Goal: Task Accomplishment & Management: Complete application form

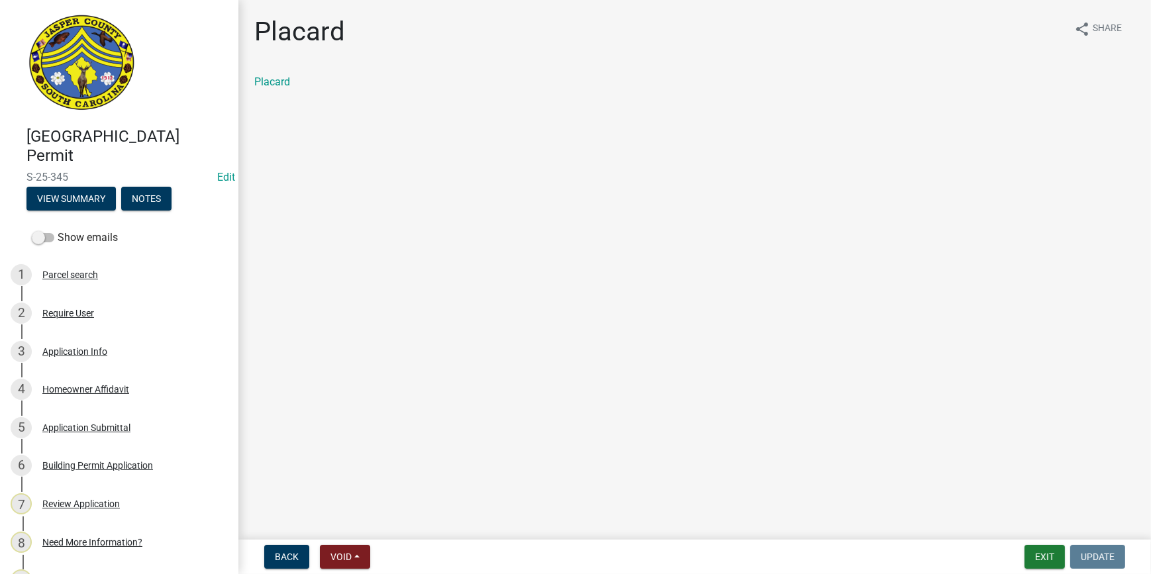
scroll to position [361, 0]
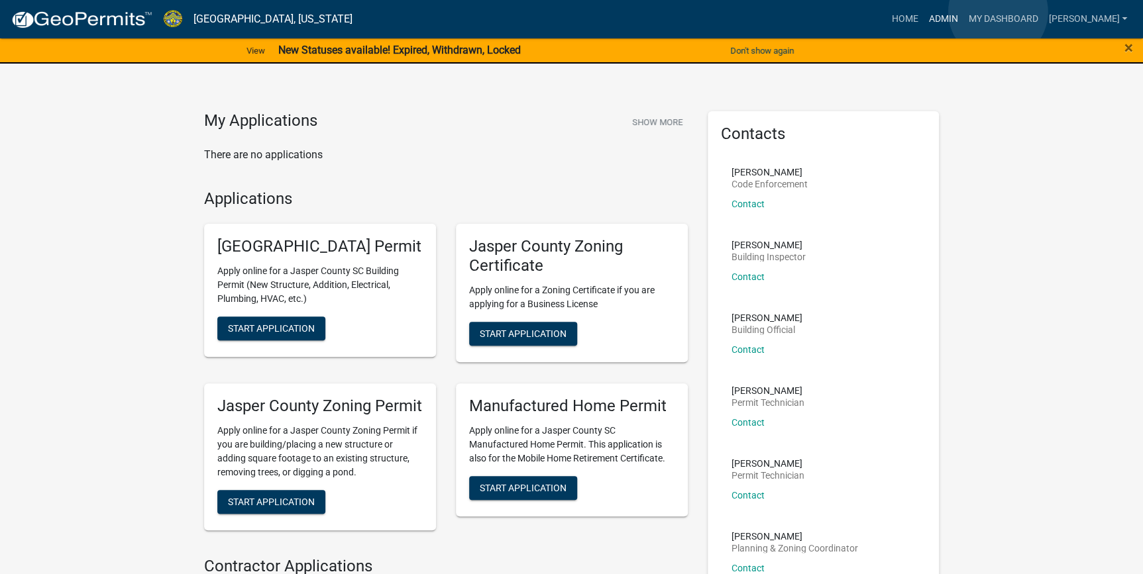
click at [963, 12] on link "Admin" at bounding box center [943, 19] width 40 height 25
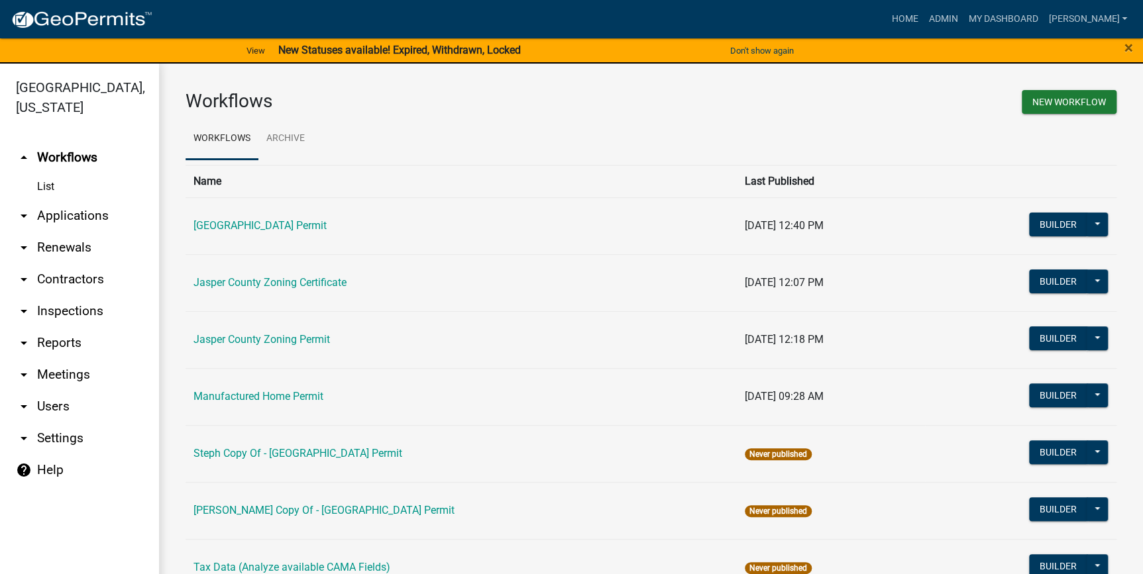
click at [45, 217] on link "arrow_drop_down Applications" at bounding box center [79, 216] width 159 height 32
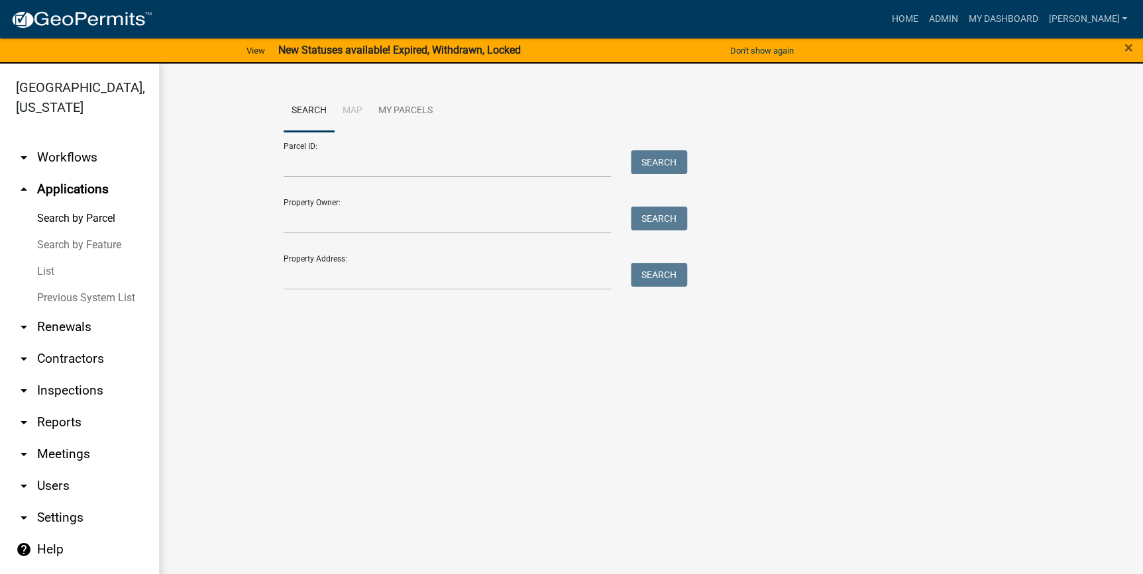
click at [48, 273] on link "List" at bounding box center [79, 271] width 159 height 27
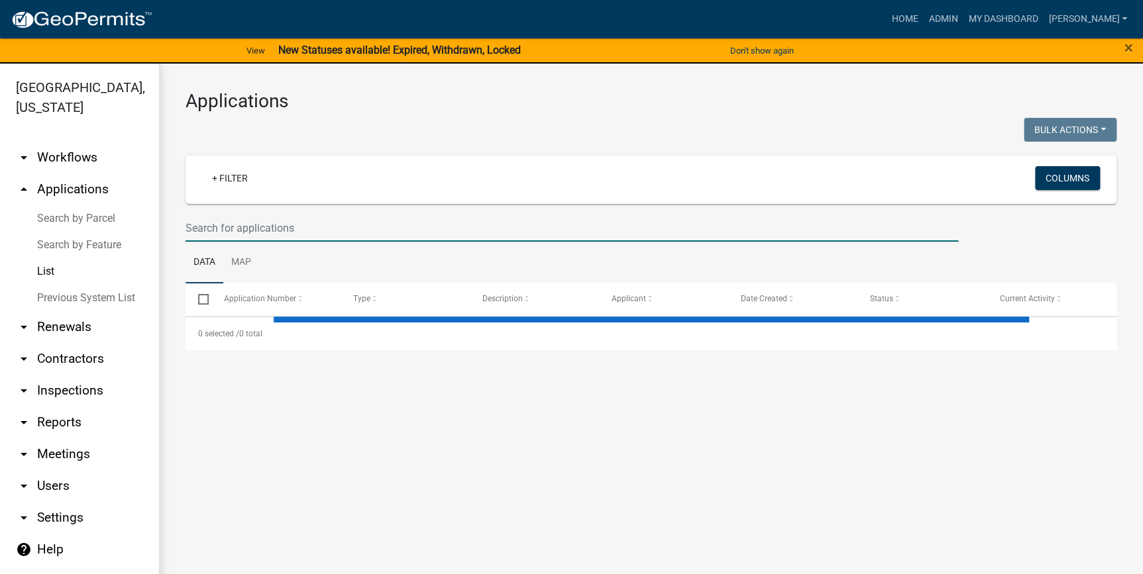
click at [213, 239] on input "text" at bounding box center [572, 228] width 772 height 27
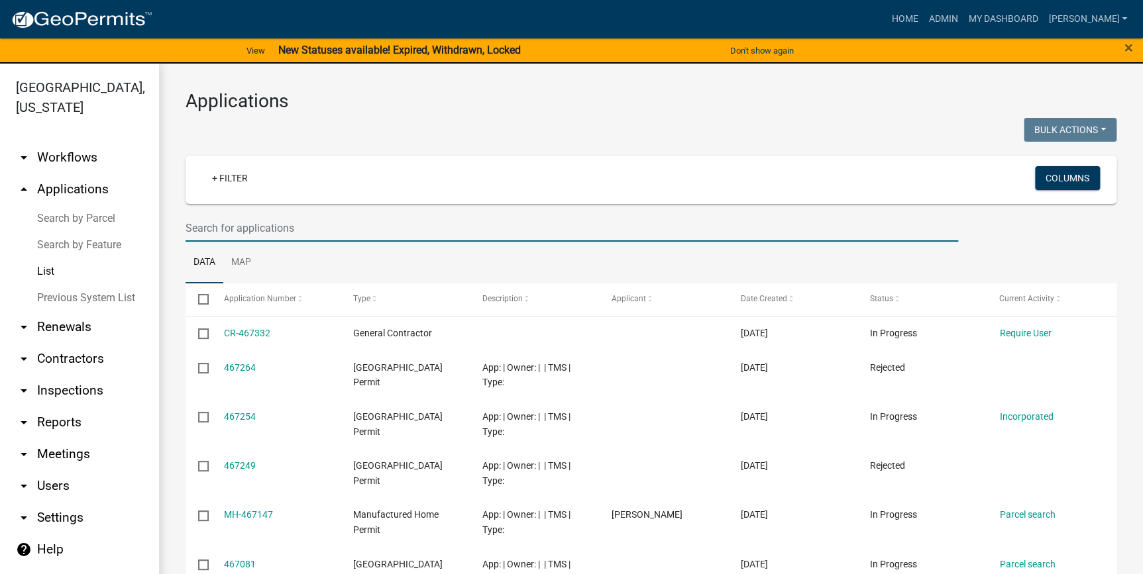
click at [193, 225] on input "text" at bounding box center [572, 228] width 772 height 27
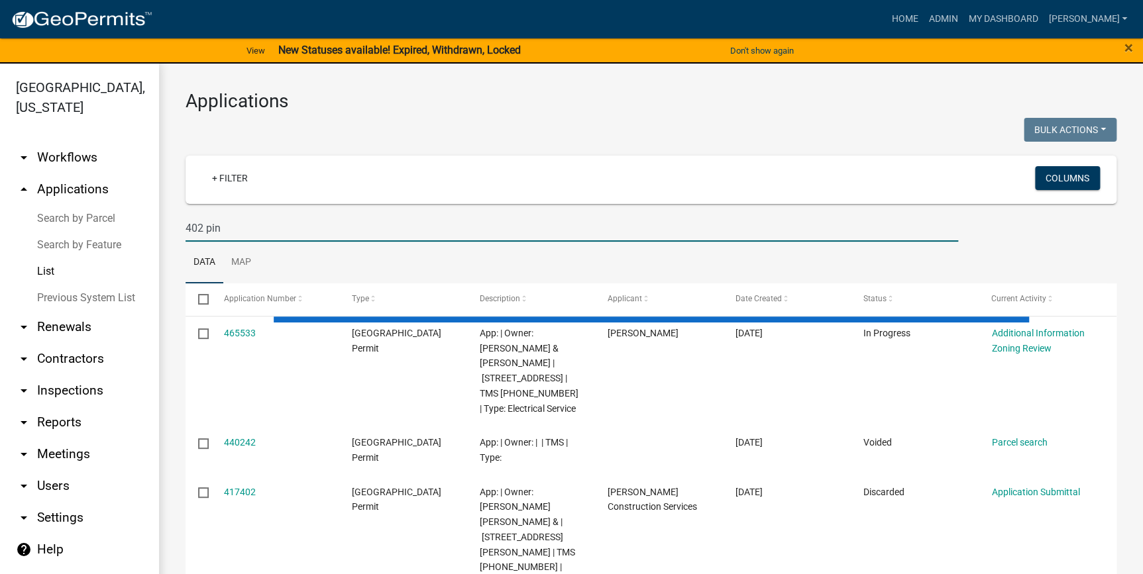
type input "402 pin"
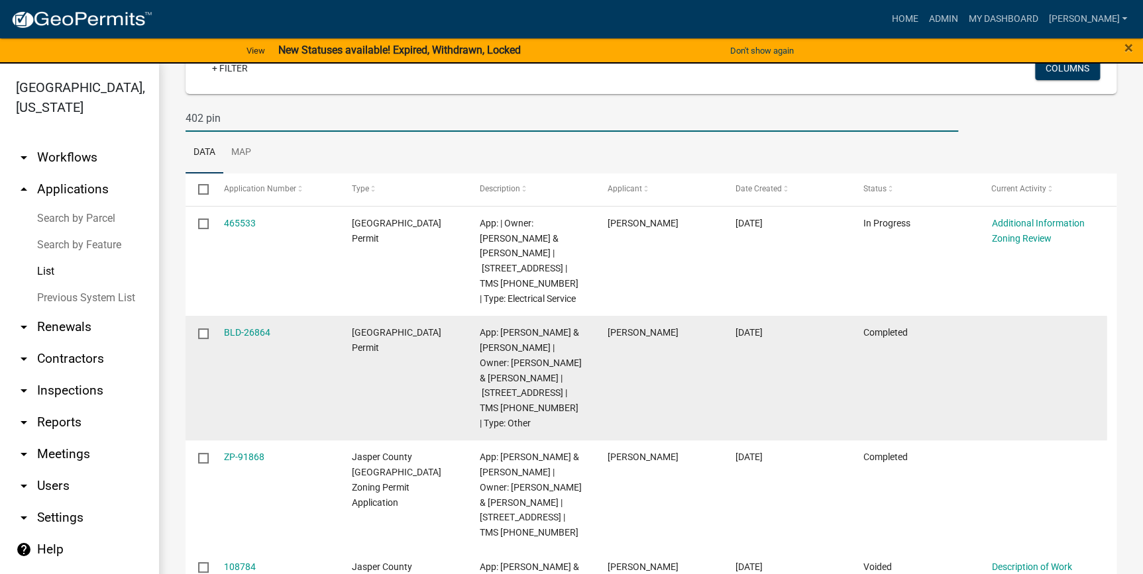
scroll to position [120, 0]
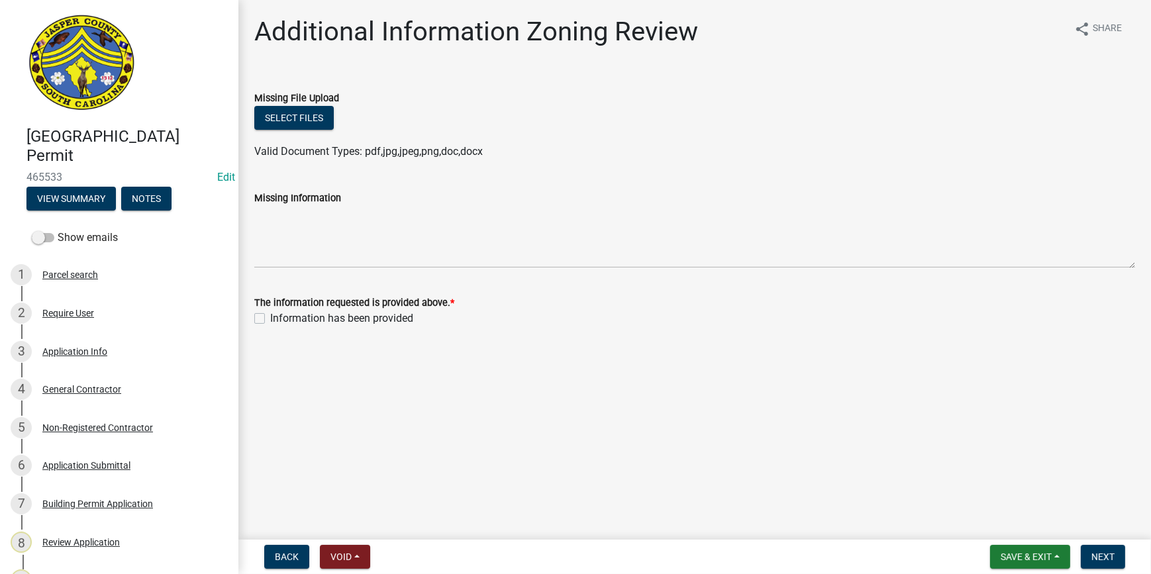
click at [460, 502] on main "Additional Information Zoning Review share Share Missing File Upload Select fil…" at bounding box center [695, 267] width 913 height 535
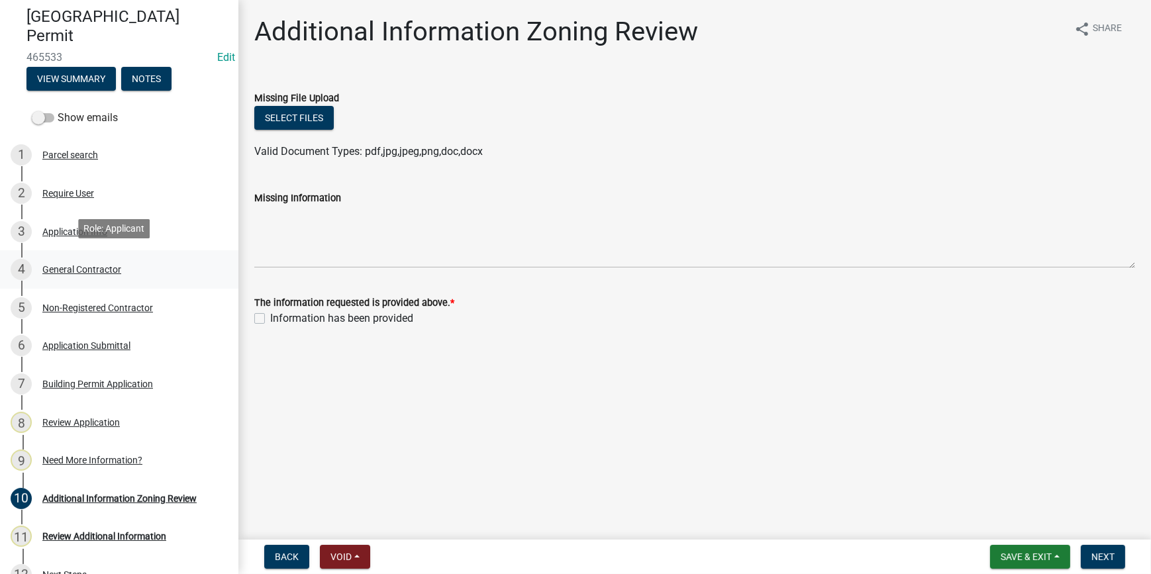
scroll to position [180, 0]
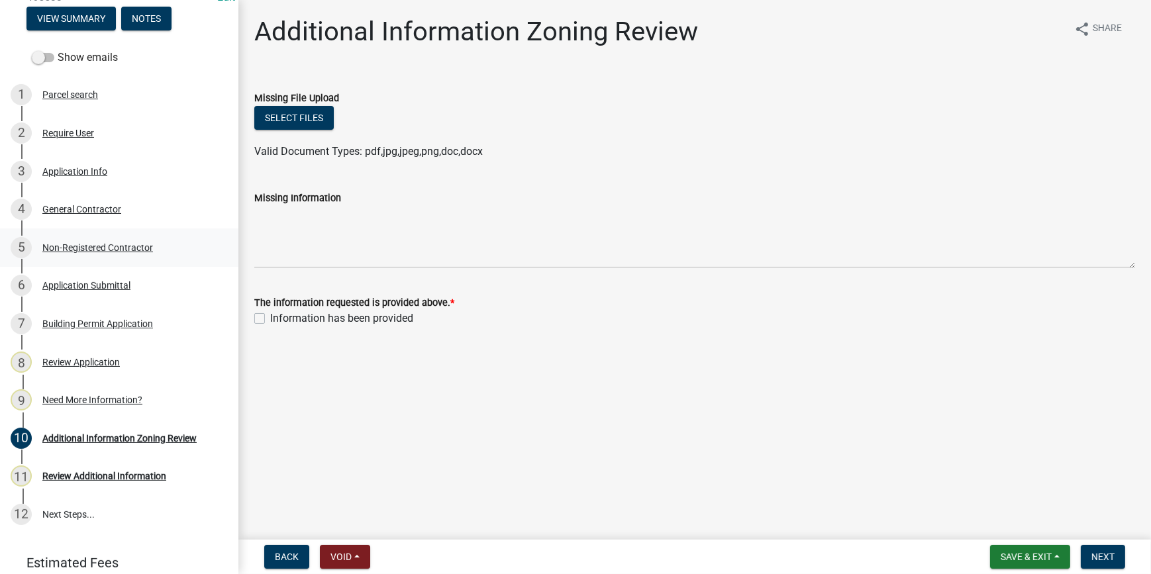
click at [106, 244] on div "Non-Registered Contractor" at bounding box center [97, 247] width 111 height 9
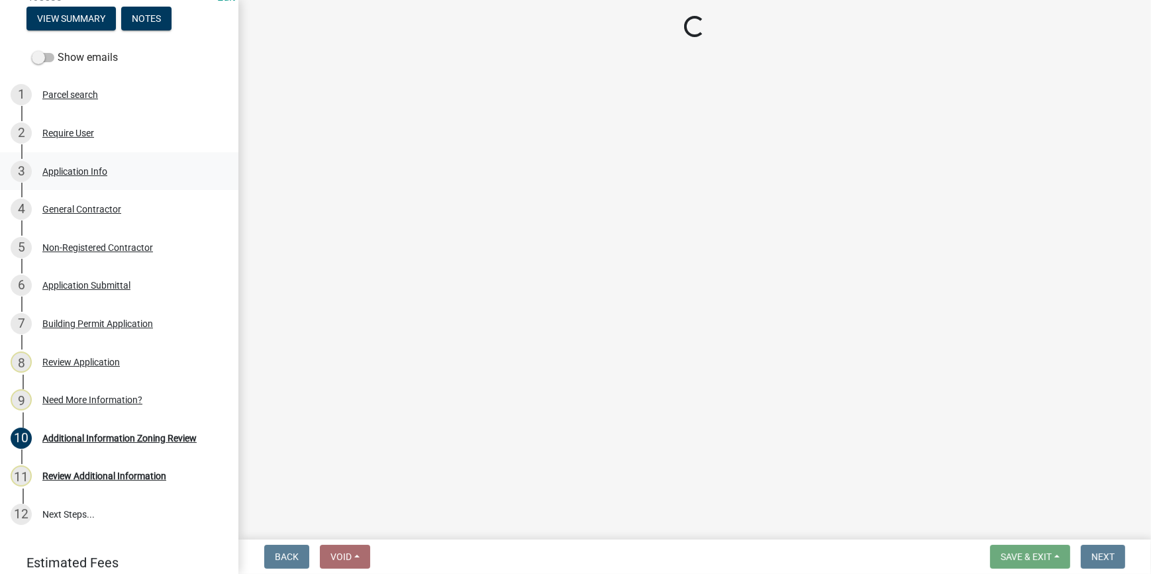
click at [78, 173] on div "Application Info" at bounding box center [74, 171] width 65 height 9
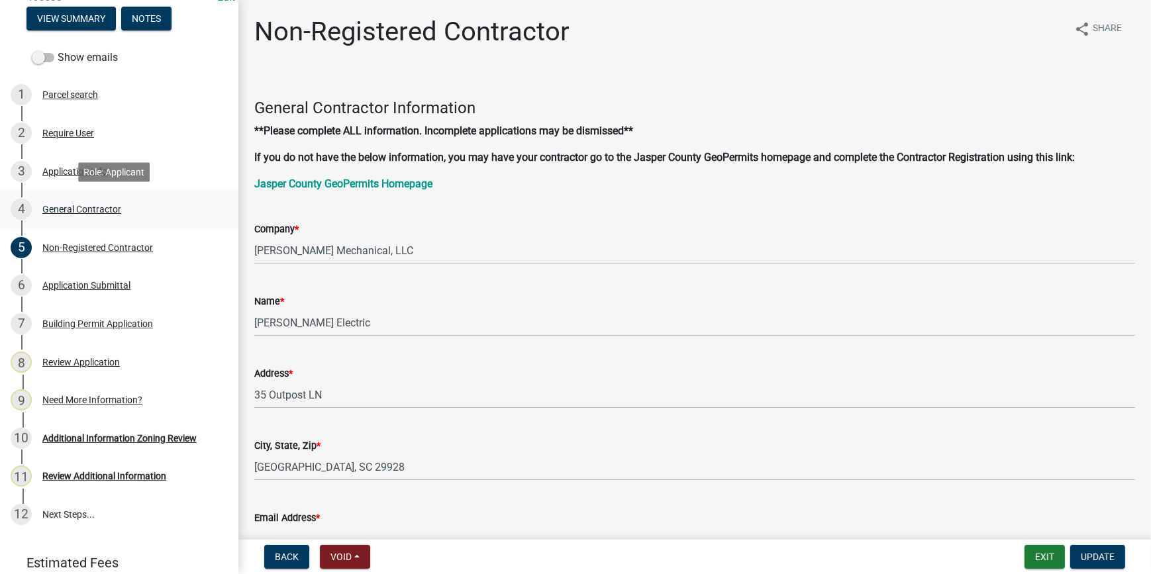
select select "83a29df9-b3ca-487b-b3ec-56d88b03b1fe"
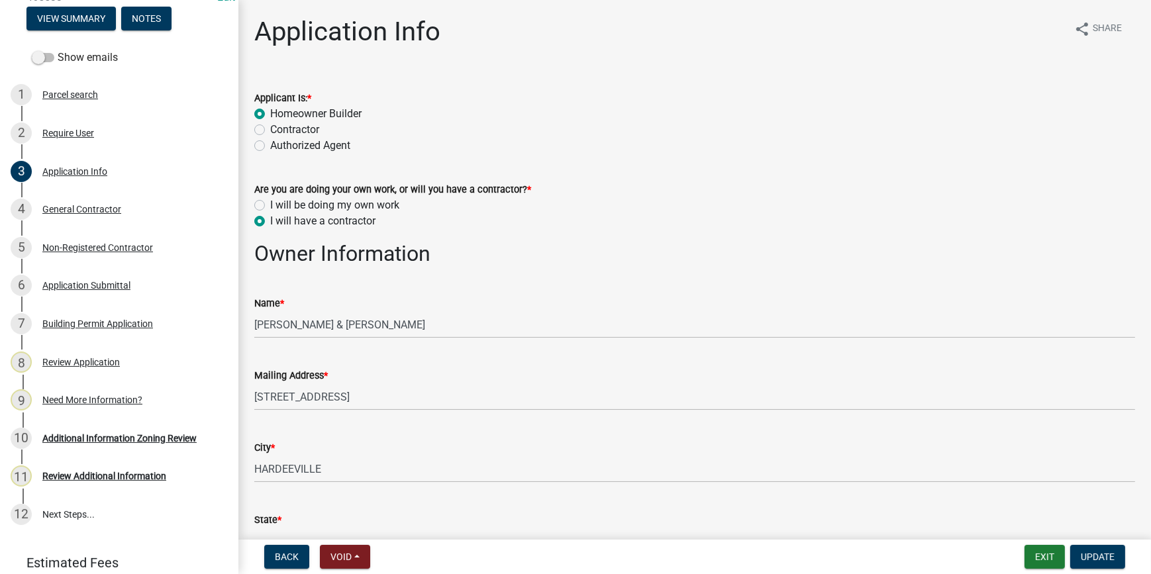
click at [270, 205] on label "I will be doing my own work" at bounding box center [334, 205] width 129 height 16
click at [270, 205] on input "I will be doing my own work" at bounding box center [274, 201] width 9 height 9
radio input "true"
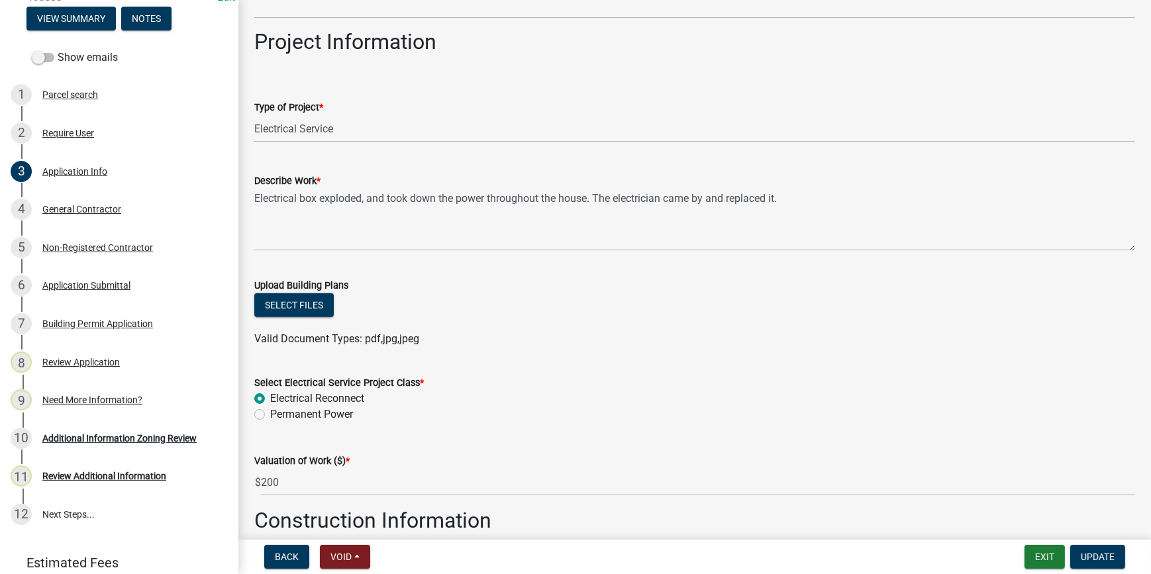
scroll to position [1565, 0]
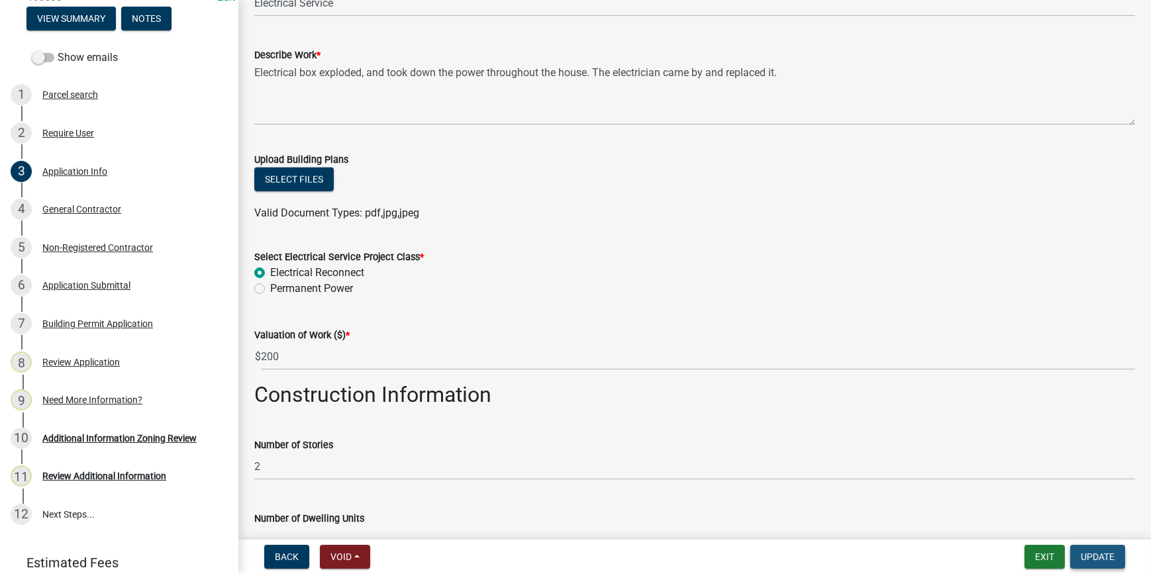
click at [1089, 558] on span "Update" at bounding box center [1098, 557] width 34 height 11
click at [1096, 560] on span "Update" at bounding box center [1098, 557] width 34 height 11
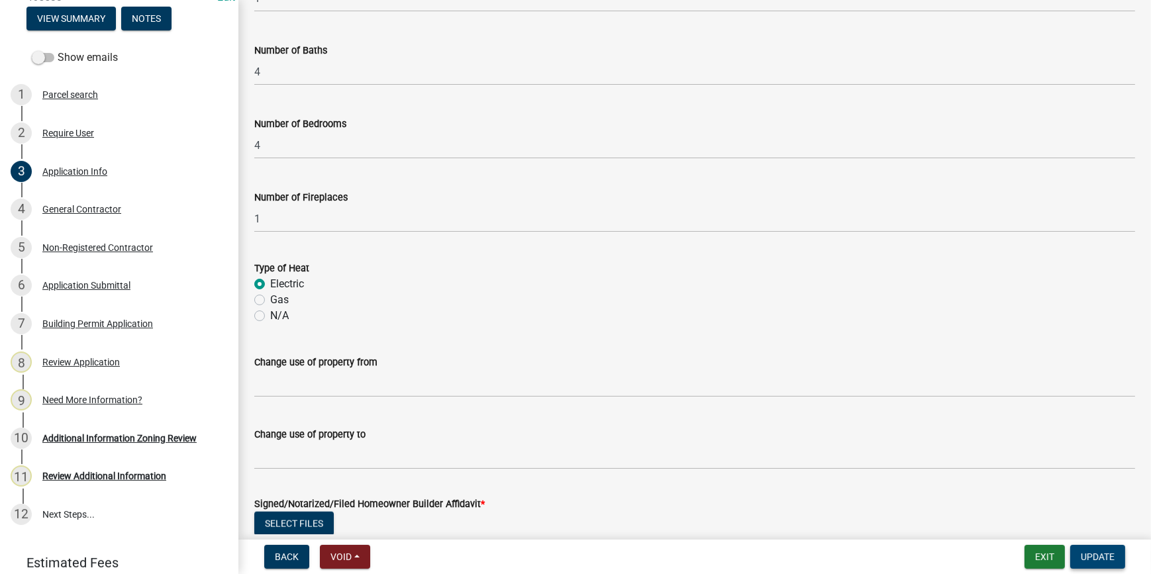
scroll to position [2227, 0]
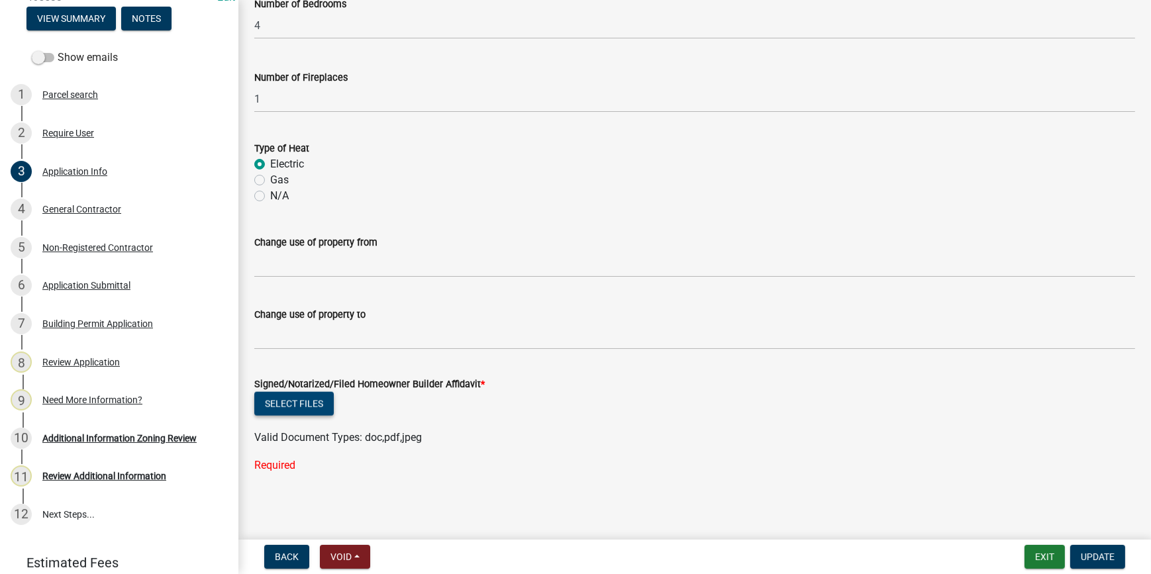
click at [285, 409] on button "Select files" at bounding box center [294, 404] width 80 height 24
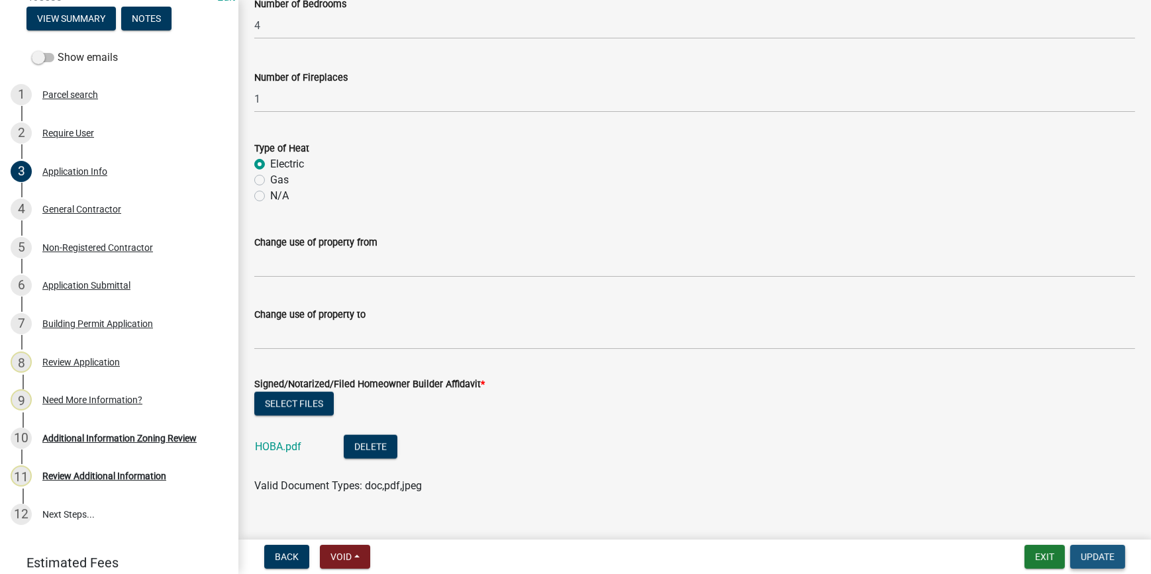
click at [1102, 554] on span "Update" at bounding box center [1098, 557] width 34 height 11
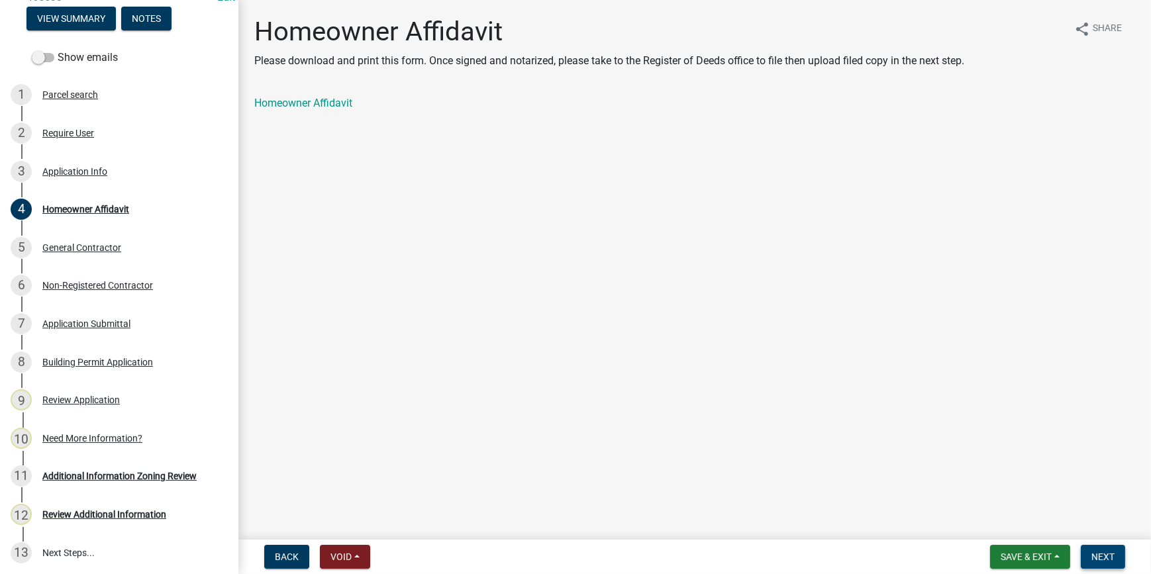
click at [1088, 557] on button "Next" at bounding box center [1103, 557] width 44 height 24
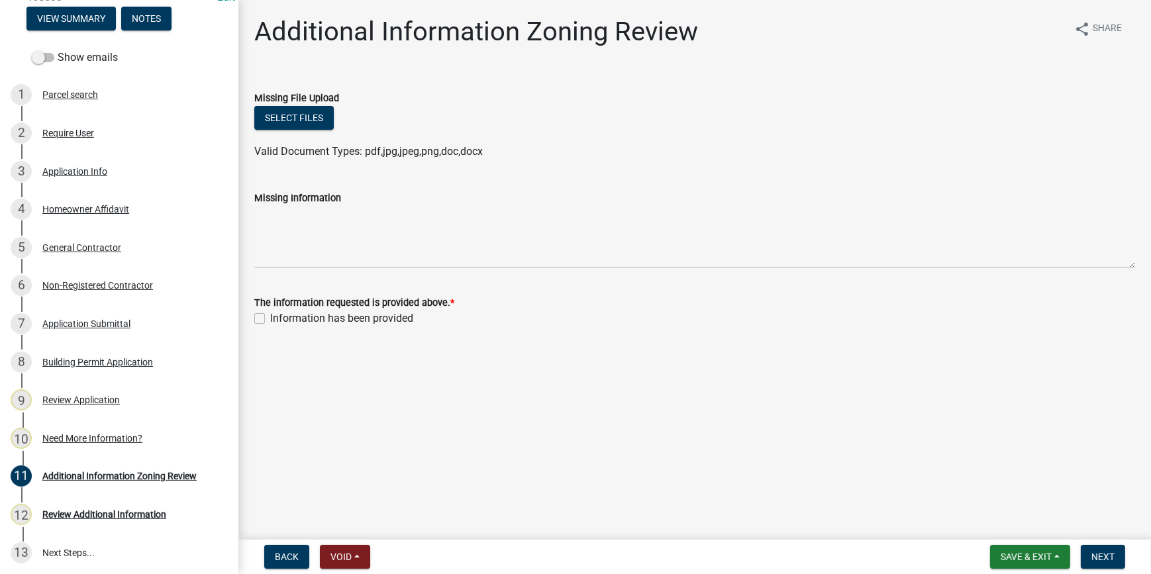
click at [270, 320] on label "Information has been provided" at bounding box center [341, 319] width 143 height 16
click at [270, 319] on input "Information has been provided" at bounding box center [274, 315] width 9 height 9
checkbox input "true"
click at [1089, 557] on button "Next" at bounding box center [1103, 557] width 44 height 24
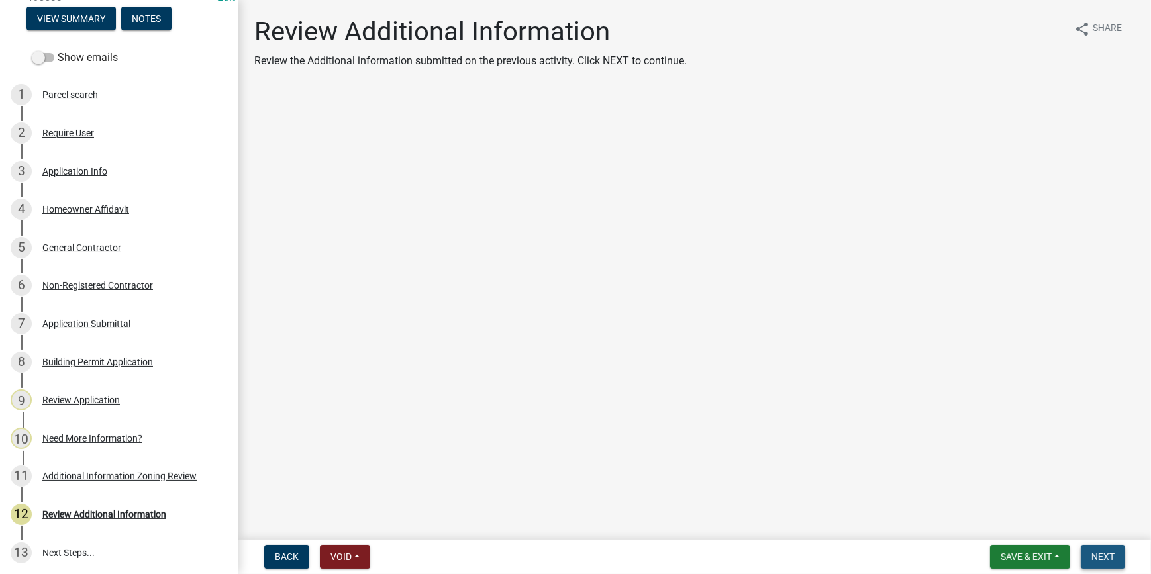
click at [1097, 553] on span "Next" at bounding box center [1103, 557] width 23 height 11
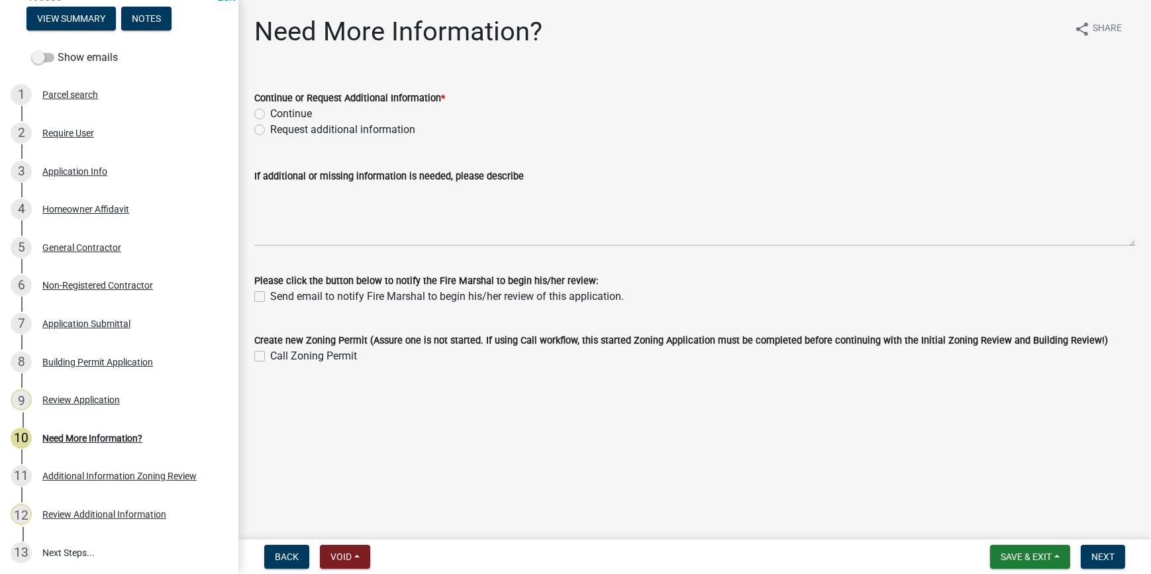
click at [270, 116] on label "Continue" at bounding box center [291, 114] width 42 height 16
click at [270, 115] on input "Continue" at bounding box center [274, 110] width 9 height 9
radio input "true"
click at [1106, 555] on span "Next" at bounding box center [1103, 557] width 23 height 11
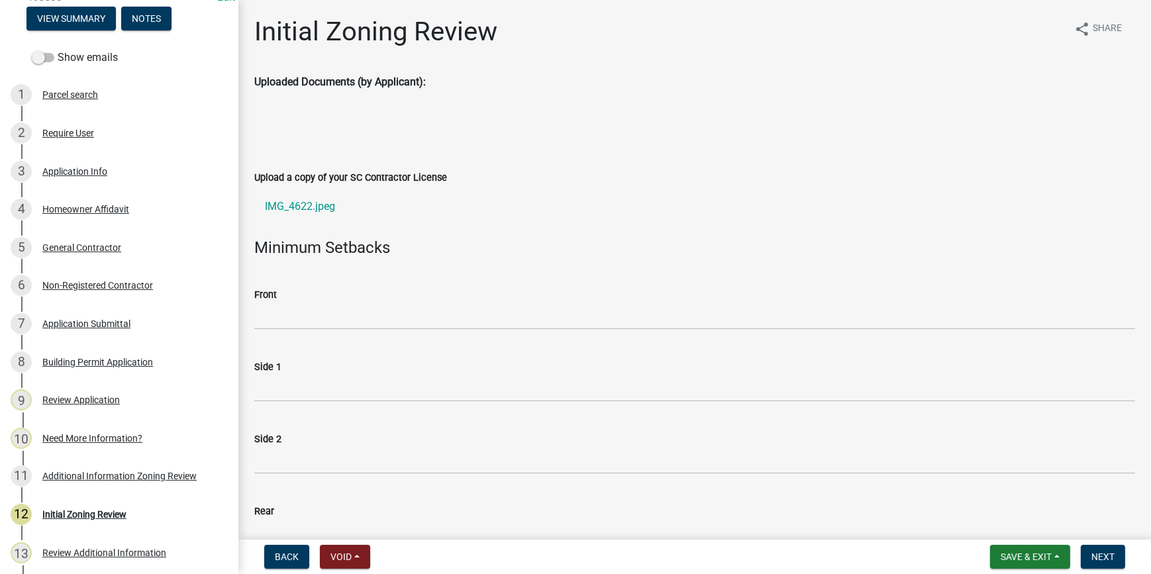
click at [318, 331] on wm-data-entity-input "Front" at bounding box center [694, 304] width 881 height 72
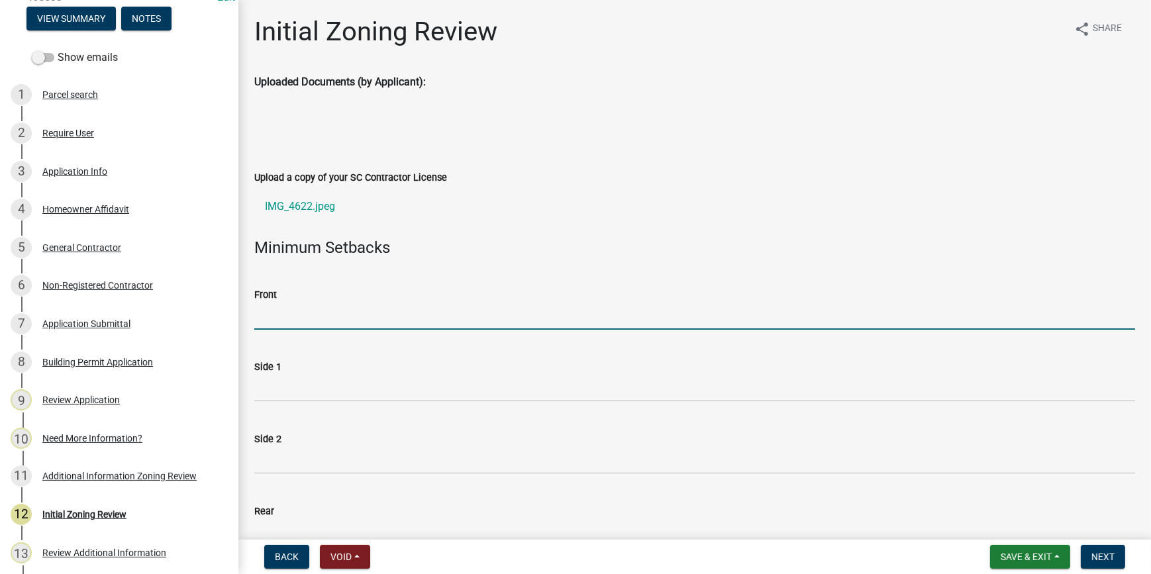
click at [324, 320] on input "Front" at bounding box center [694, 316] width 881 height 27
type input "N/A"
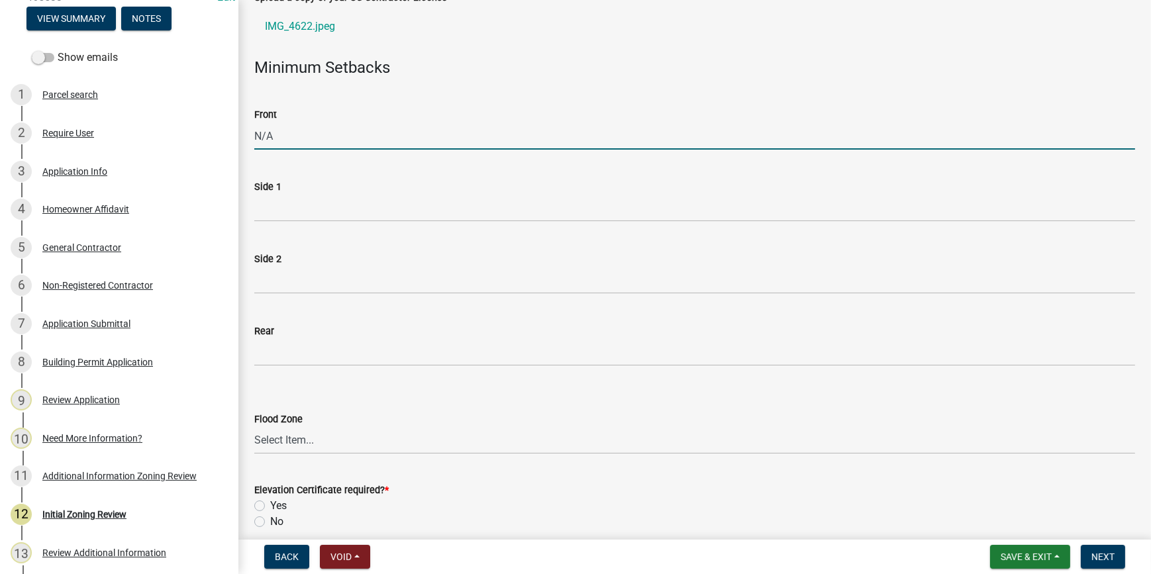
scroll to position [361, 0]
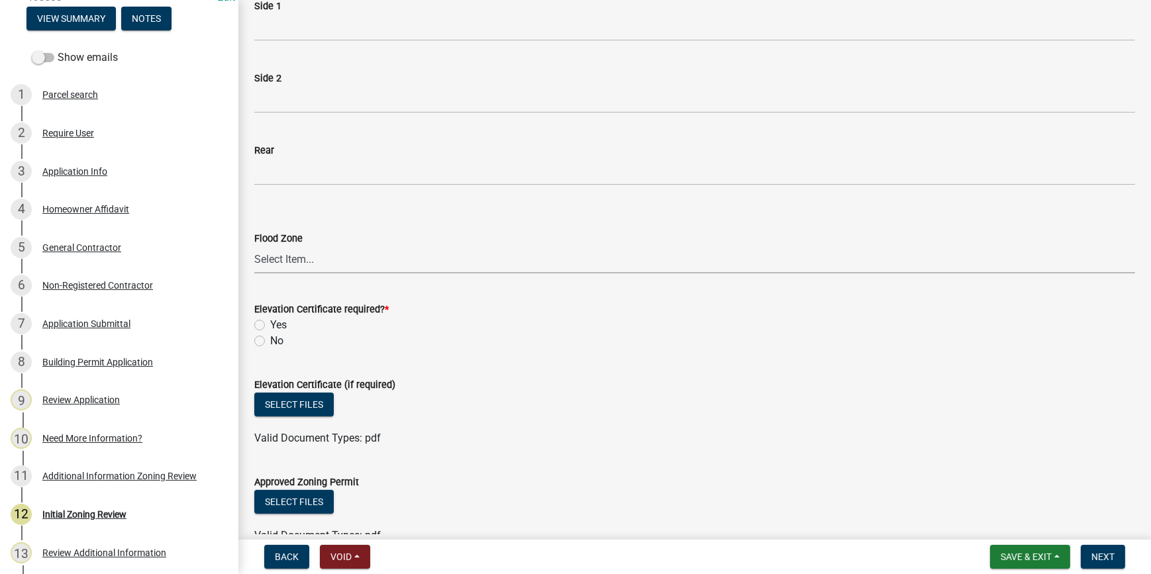
click at [310, 266] on select "Select Item... A AE X Shaded X N/A" at bounding box center [694, 259] width 881 height 27
click at [254, 246] on select "Select Item... A AE X Shaded X N/A" at bounding box center [694, 259] width 881 height 27
select select "ce624d28-693e-44a6-9022-b5351fe15fcb"
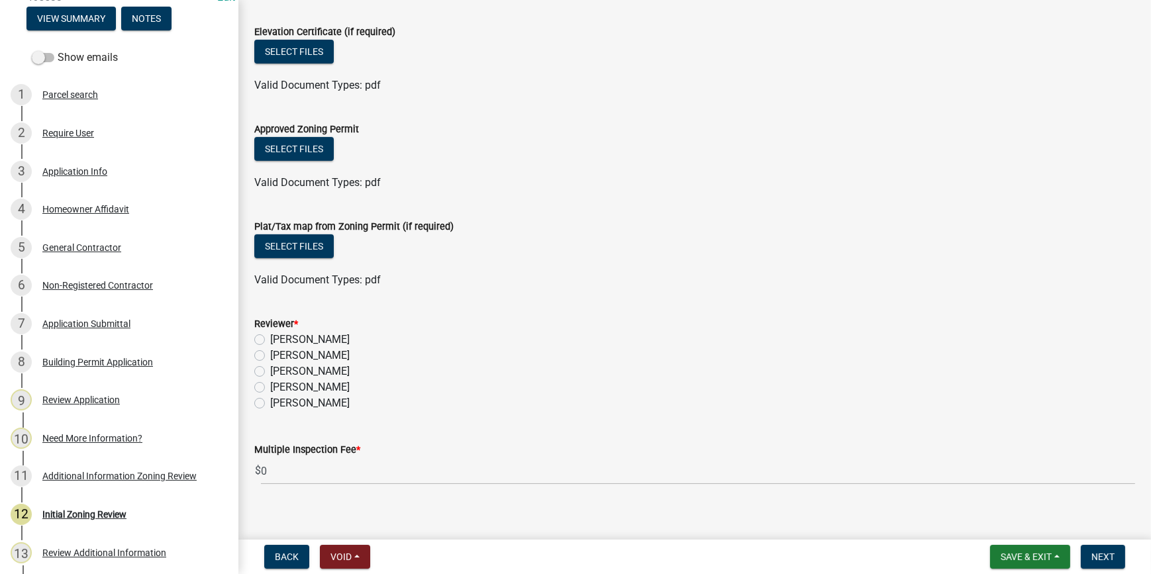
scroll to position [722, 0]
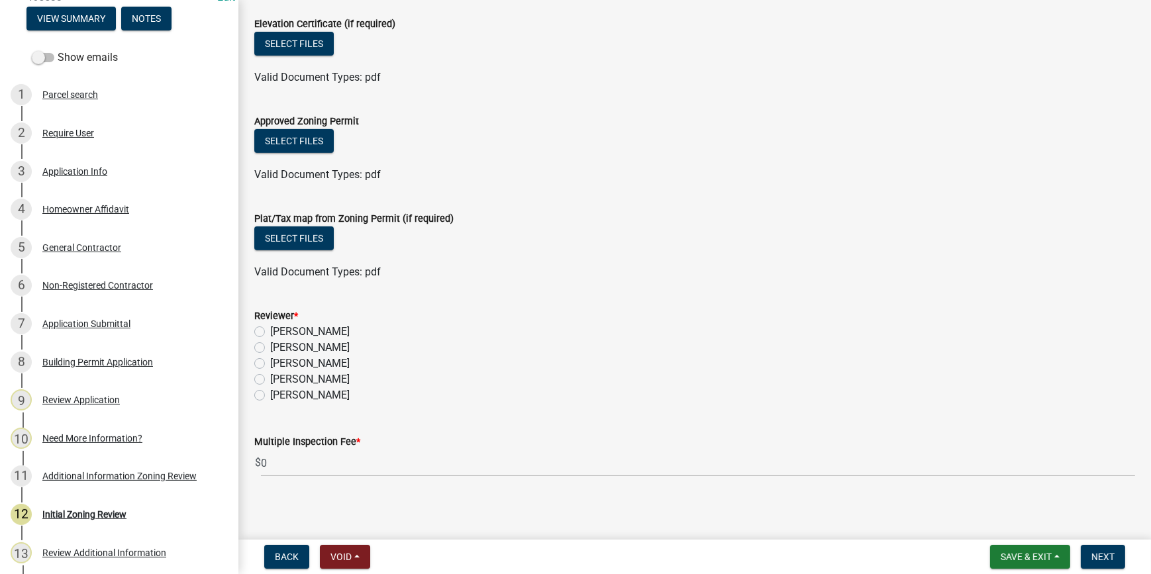
click at [270, 378] on label "Stephanie Oviedo" at bounding box center [310, 380] width 80 height 16
click at [270, 378] on input "Stephanie Oviedo" at bounding box center [274, 376] width 9 height 9
radio input "true"
click at [1106, 554] on span "Next" at bounding box center [1103, 557] width 23 height 11
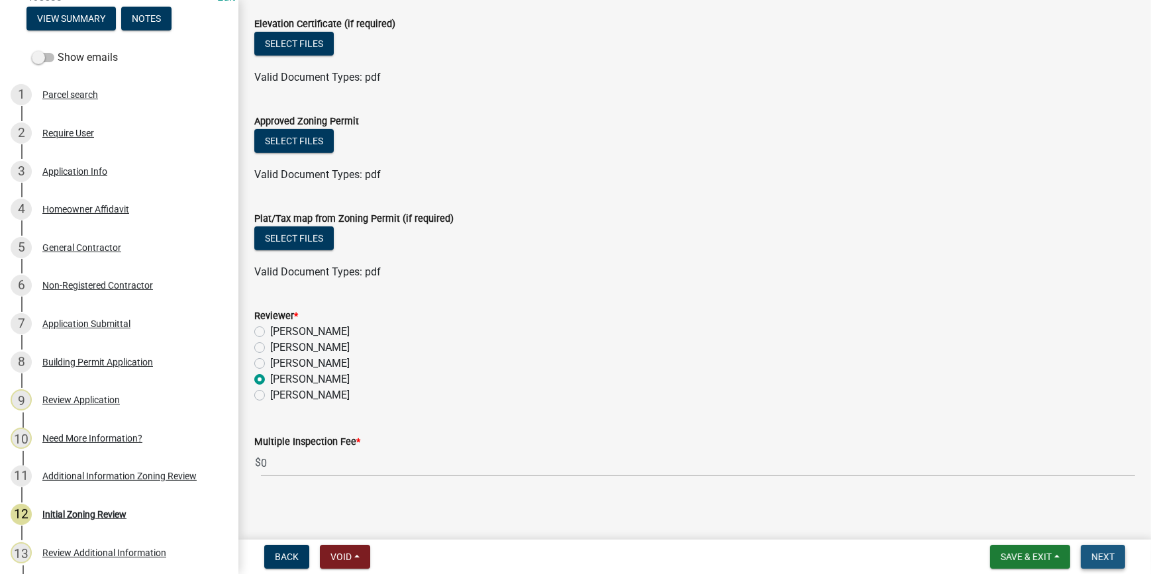
click at [1106, 554] on span "Next" at bounding box center [1103, 557] width 23 height 11
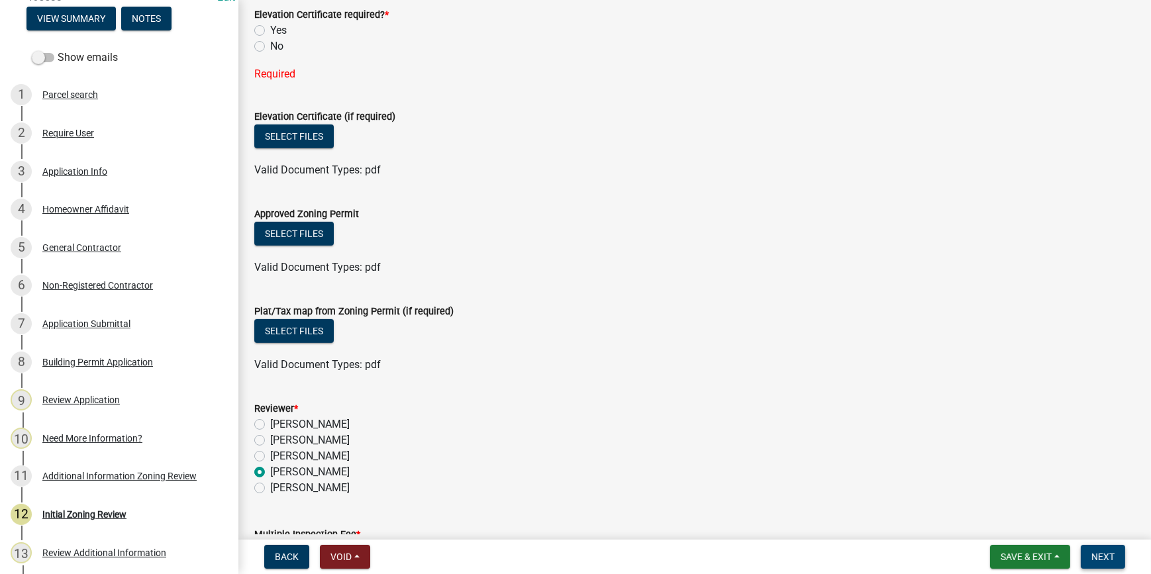
scroll to position [568, 0]
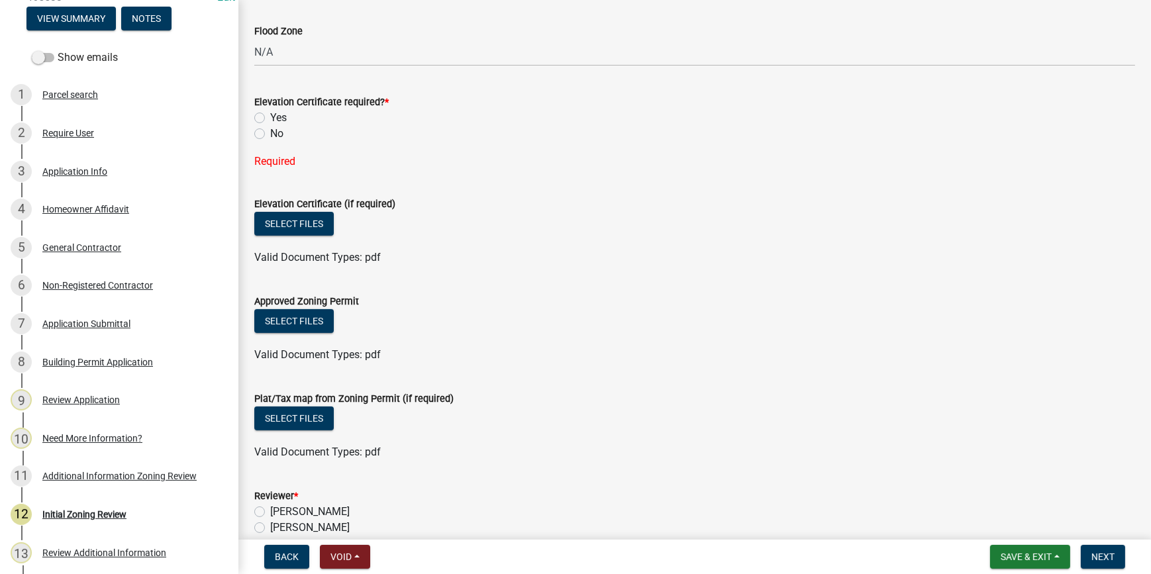
click at [270, 131] on label "No" at bounding box center [276, 134] width 13 height 16
click at [270, 131] on input "No" at bounding box center [274, 130] width 9 height 9
radio input "true"
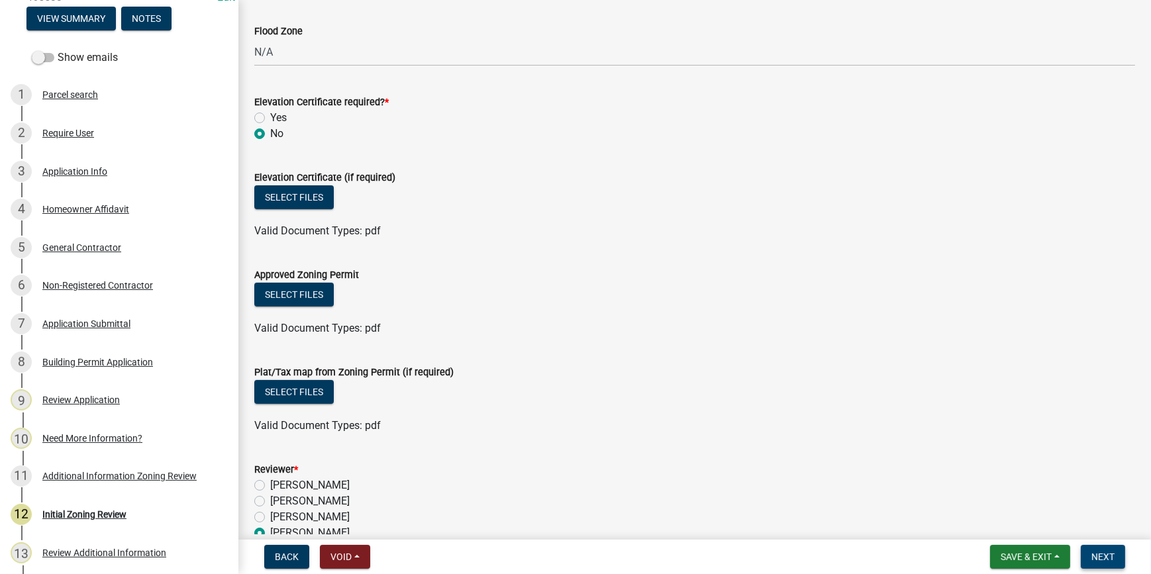
scroll to position [689, 0]
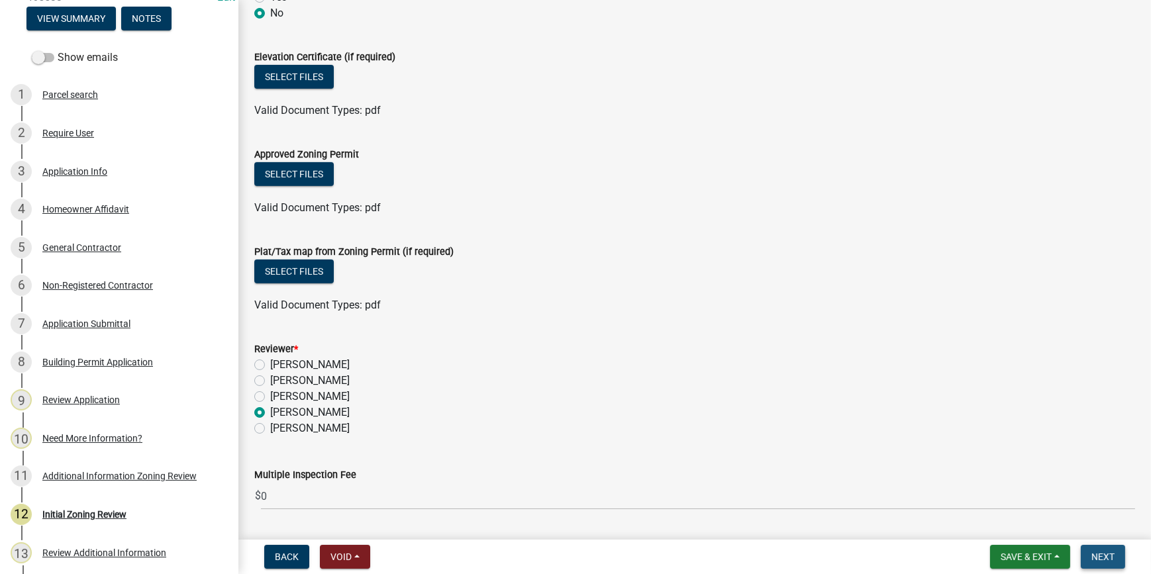
click at [1113, 562] on span "Next" at bounding box center [1103, 557] width 23 height 11
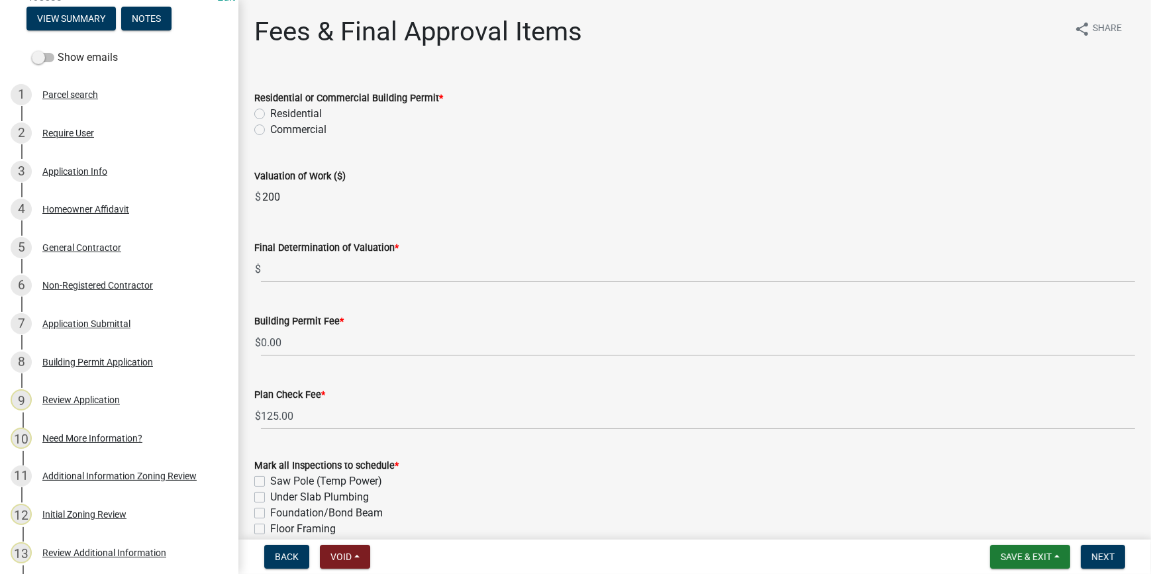
click at [270, 113] on label "Residential" at bounding box center [296, 114] width 52 height 16
click at [270, 113] on input "Residential" at bounding box center [274, 110] width 9 height 9
radio input "true"
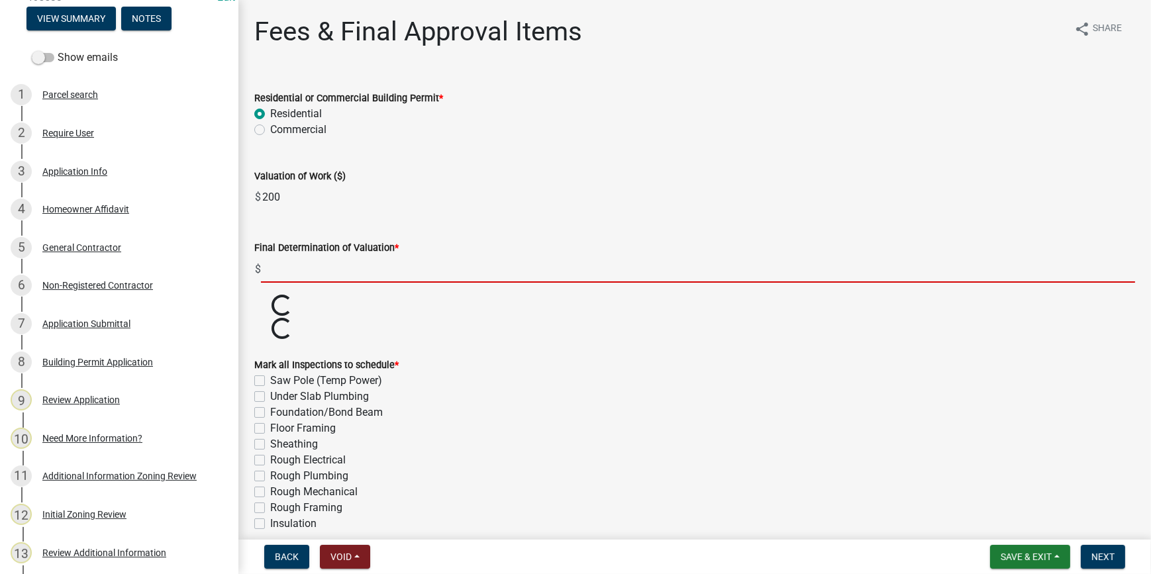
click at [343, 265] on input "text" at bounding box center [698, 269] width 875 height 27
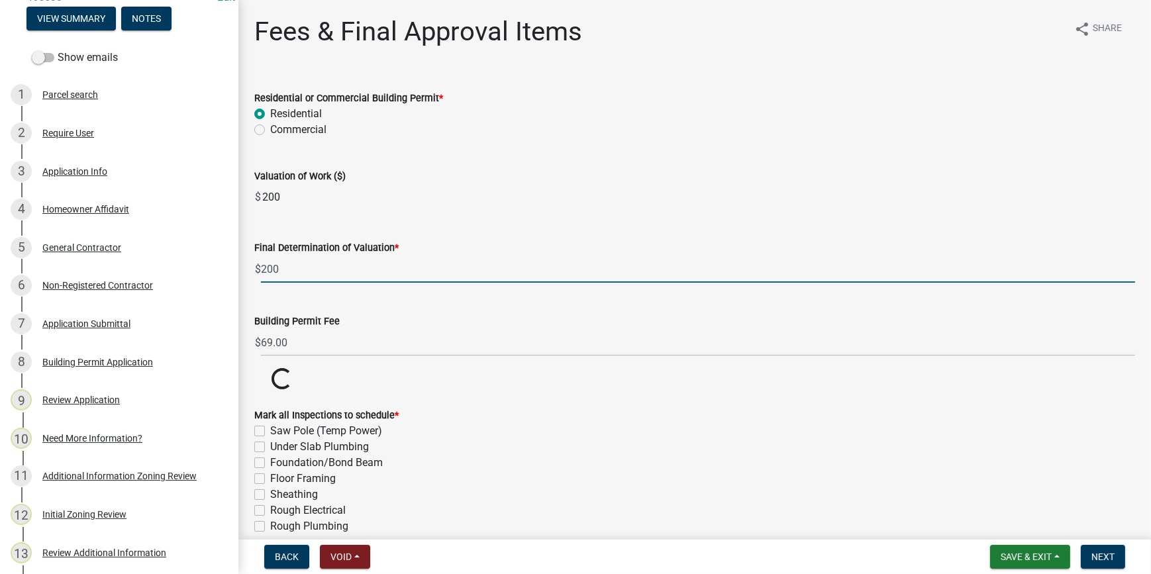
type input "200"
click at [530, 184] on input "200" at bounding box center [698, 197] width 875 height 27
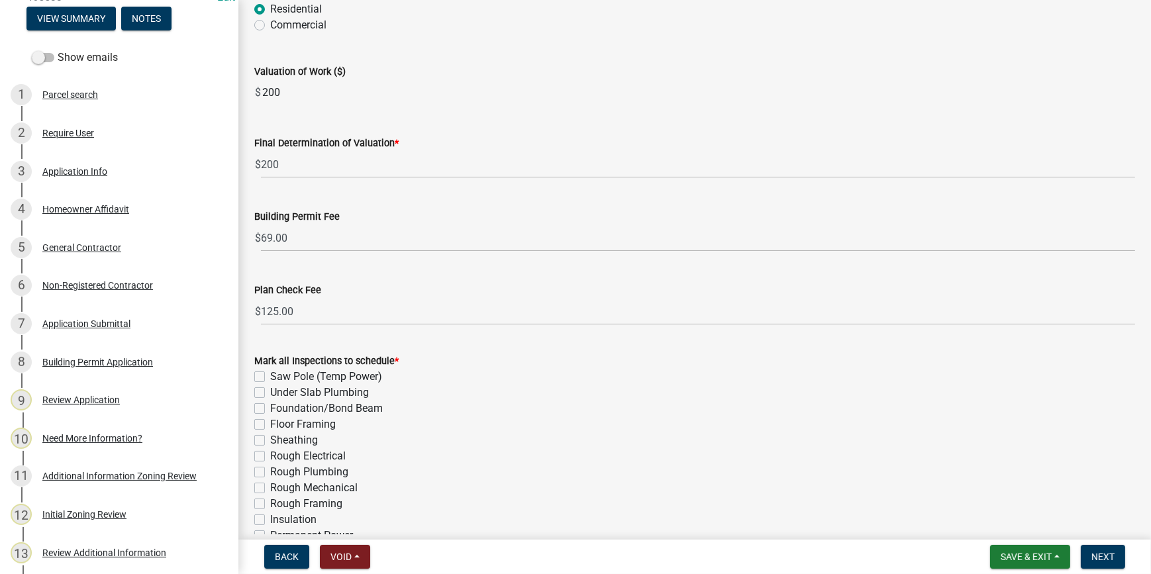
scroll to position [120, 0]
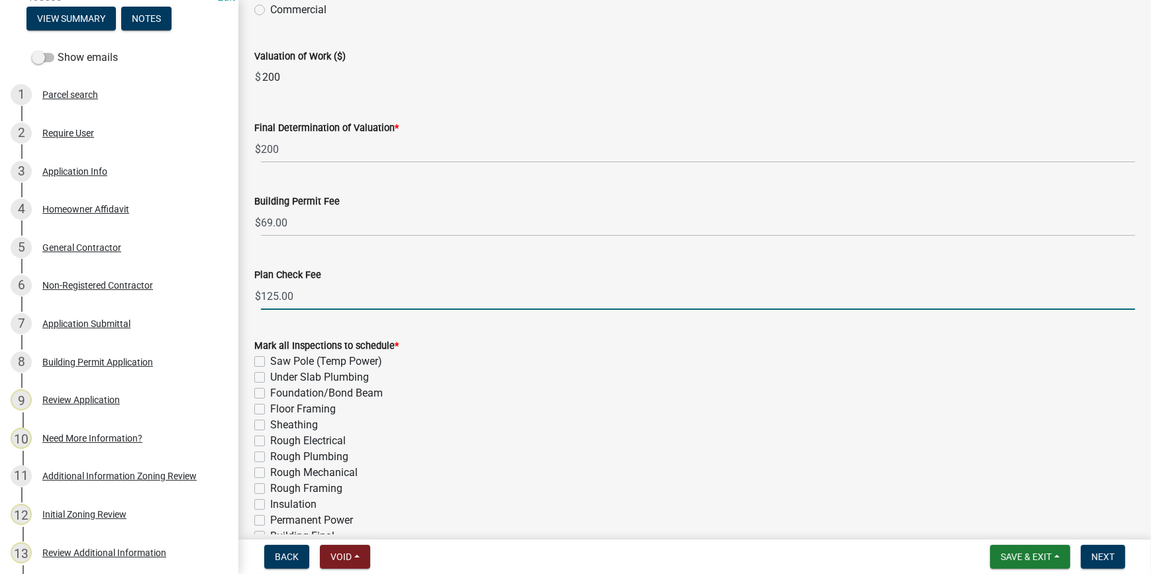
drag, startPoint x: 275, startPoint y: 299, endPoint x: 237, endPoint y: 297, distance: 38.5
click at [237, 297] on div "Jasper County Building Permit 465533 Edit View Summary Notes Show emails 1 Parc…" at bounding box center [575, 287] width 1151 height 574
type input "0.00"
click at [739, 99] on wm-data-entity-input-list "Residential or Commercial Building Permit * Residential Commercial Valuation of…" at bounding box center [694, 323] width 881 height 738
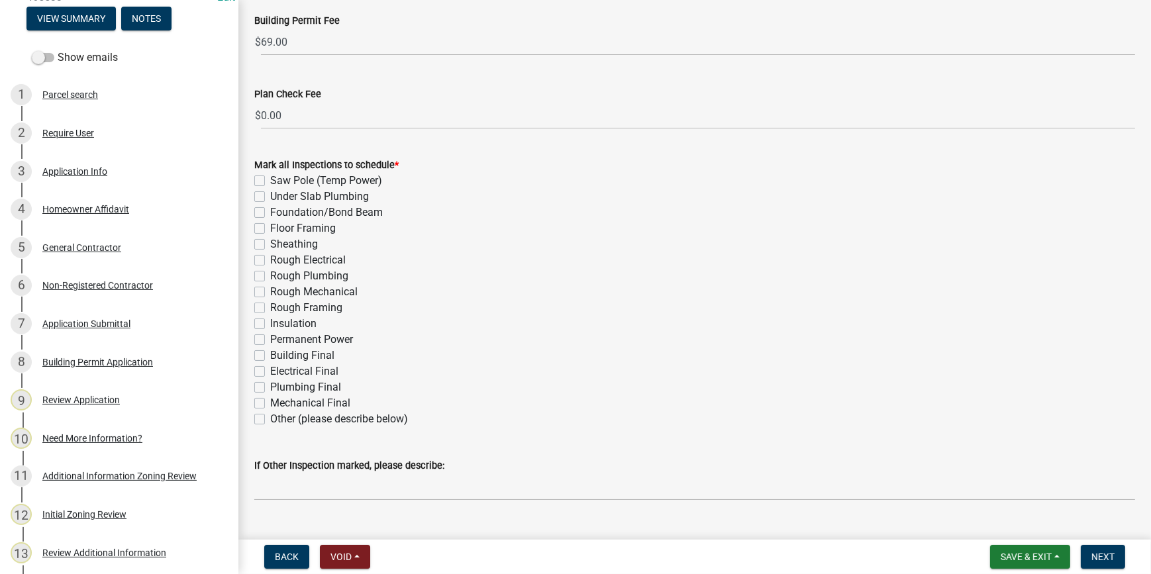
scroll to position [329, 0]
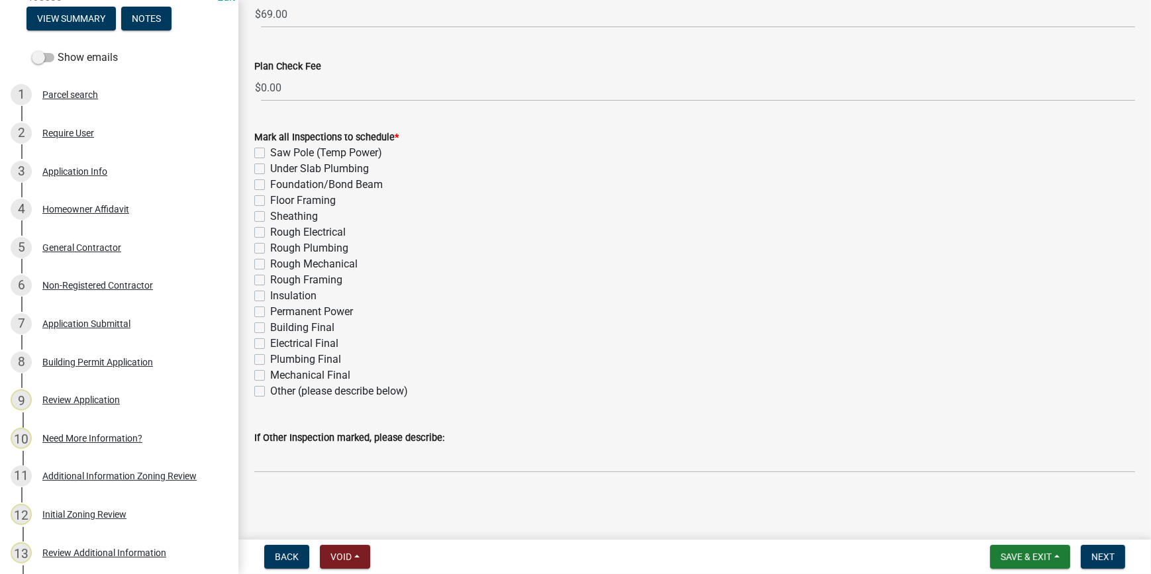
click at [270, 342] on label "Electrical Final" at bounding box center [304, 344] width 68 height 16
click at [270, 342] on input "Electrical Final" at bounding box center [274, 340] width 9 height 9
checkbox input "true"
checkbox input "false"
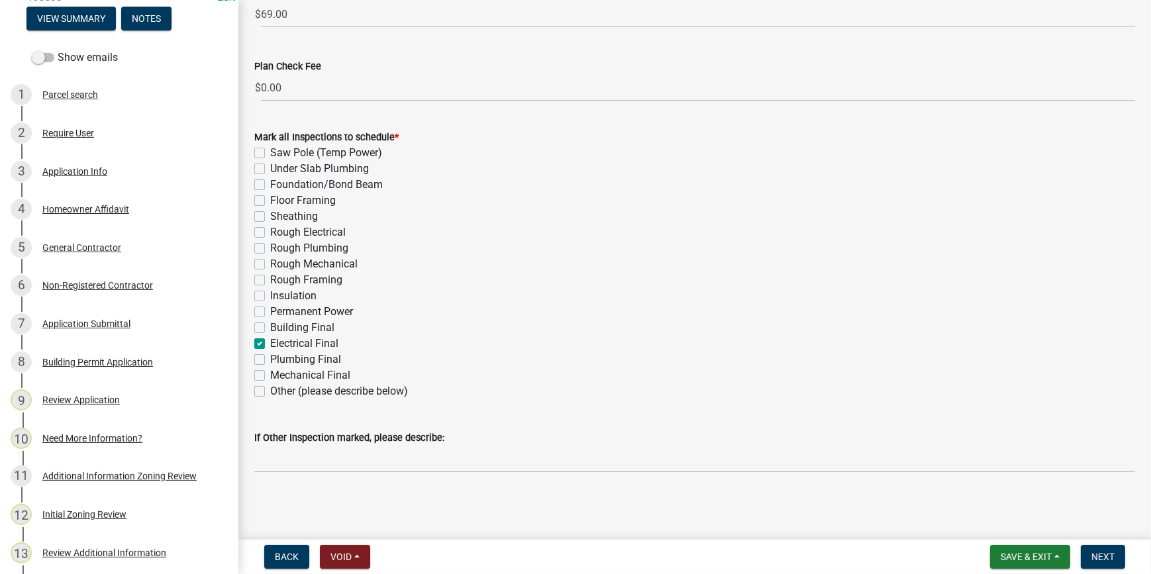
checkbox input "false"
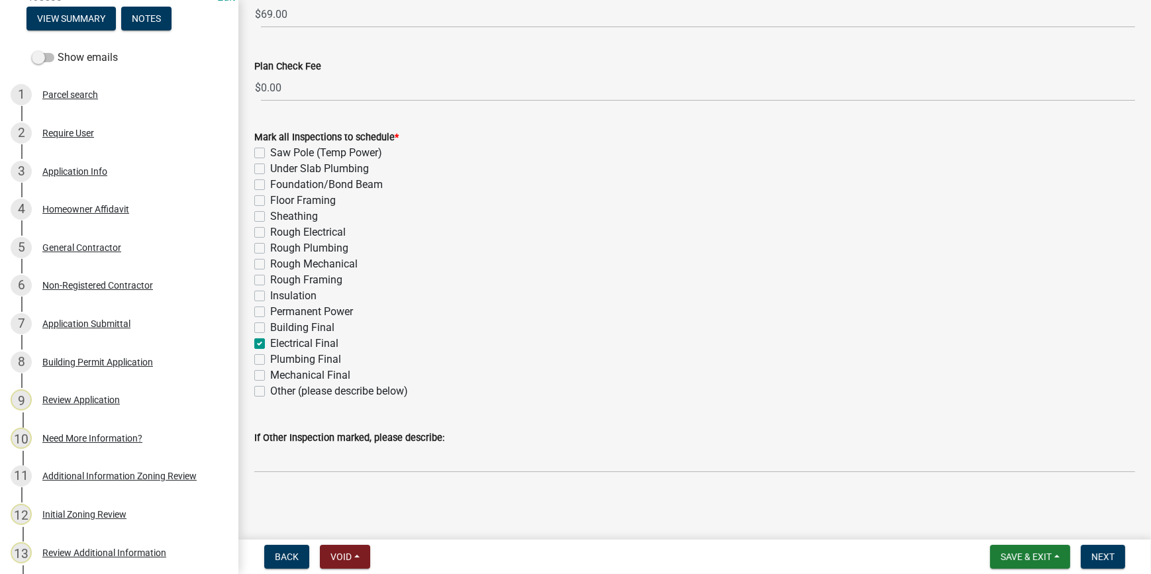
checkbox input "false"
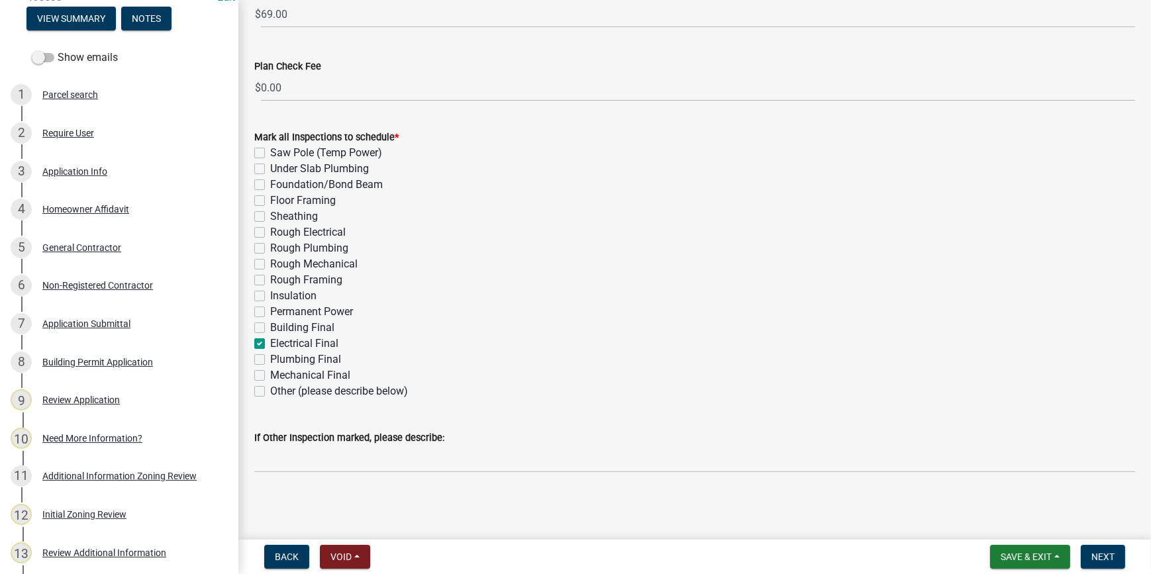
checkbox input "true"
checkbox input "false"
click at [1113, 550] on button "Next" at bounding box center [1103, 557] width 44 height 24
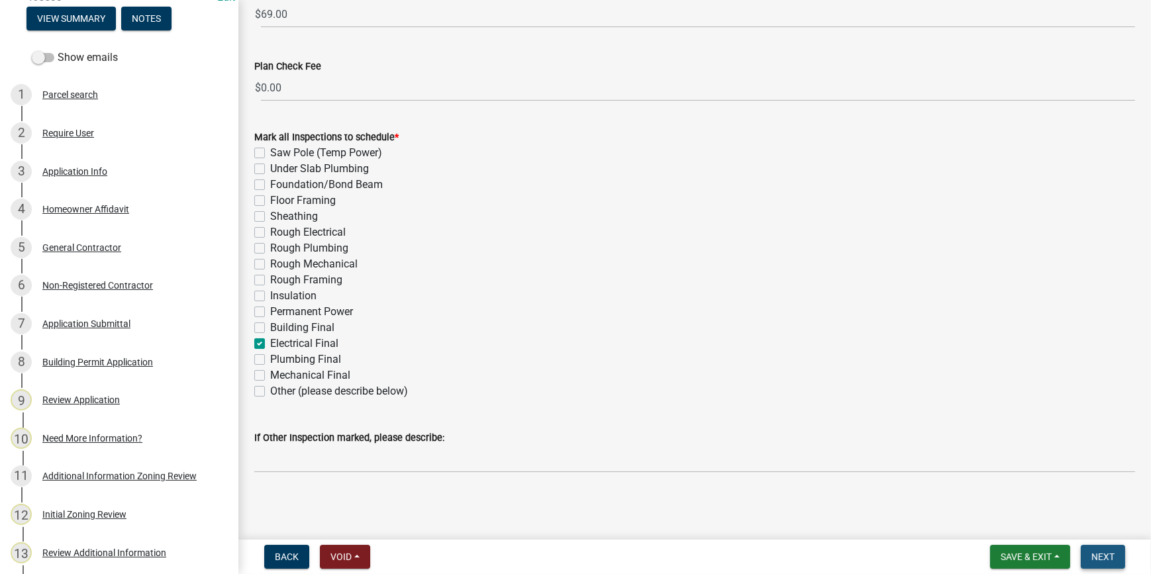
scroll to position [0, 0]
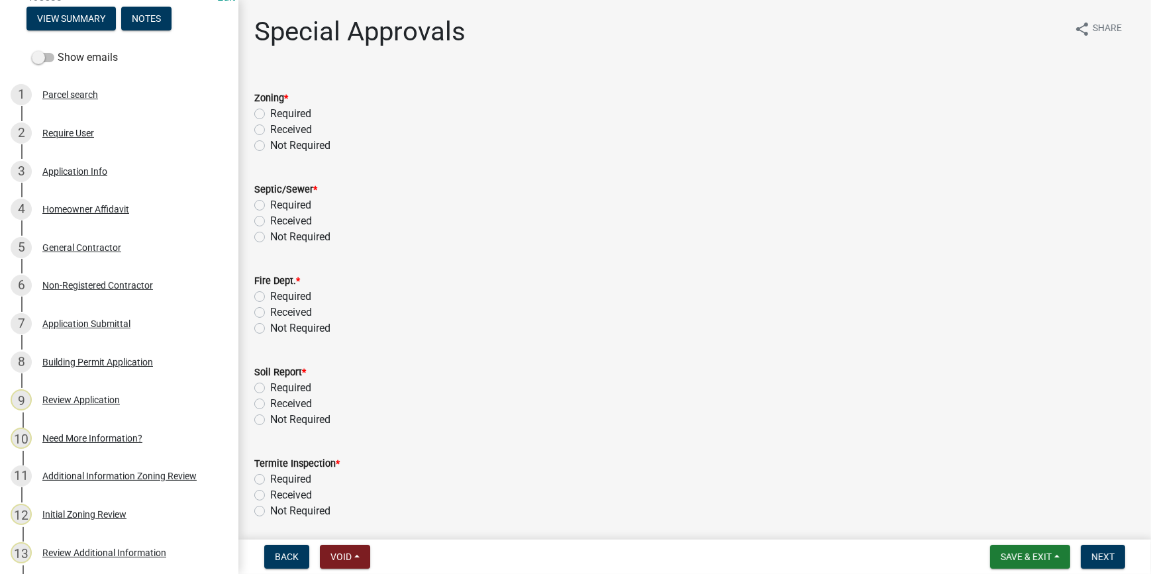
click at [270, 145] on label "Not Required" at bounding box center [300, 146] width 60 height 16
click at [270, 145] on input "Not Required" at bounding box center [274, 142] width 9 height 9
radio input "true"
click at [258, 258] on form "Fire Dept. * Required Received Not Required" at bounding box center [694, 297] width 881 height 80
click at [270, 237] on label "Not Required" at bounding box center [300, 237] width 60 height 16
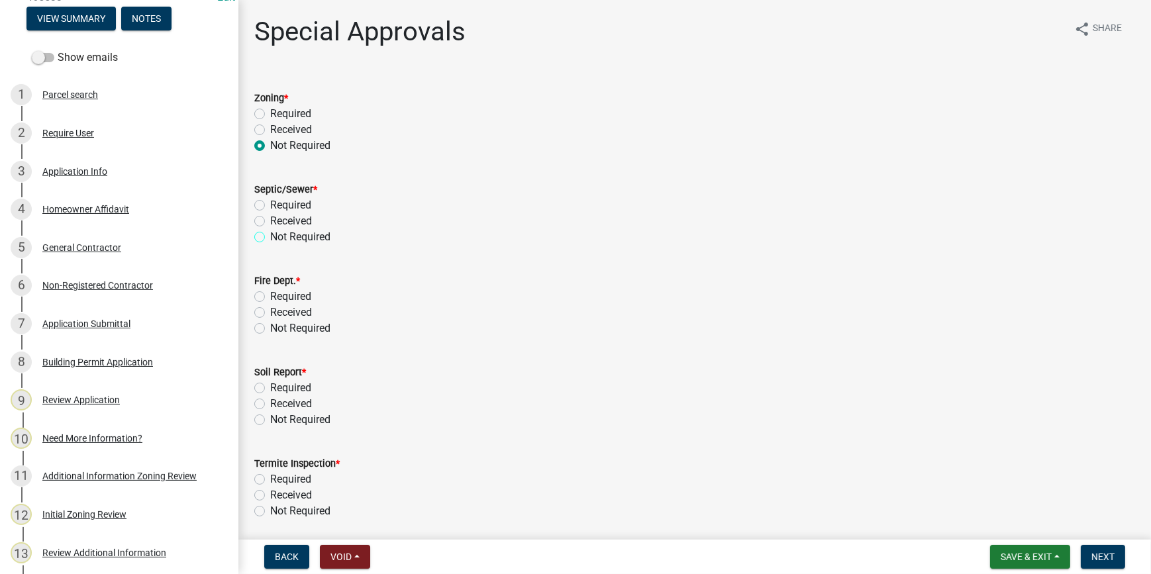
click at [270, 237] on input "Not Required" at bounding box center [274, 233] width 9 height 9
radio input "true"
click at [270, 329] on label "Not Required" at bounding box center [300, 329] width 60 height 16
click at [270, 329] on input "Not Required" at bounding box center [274, 325] width 9 height 9
radio input "true"
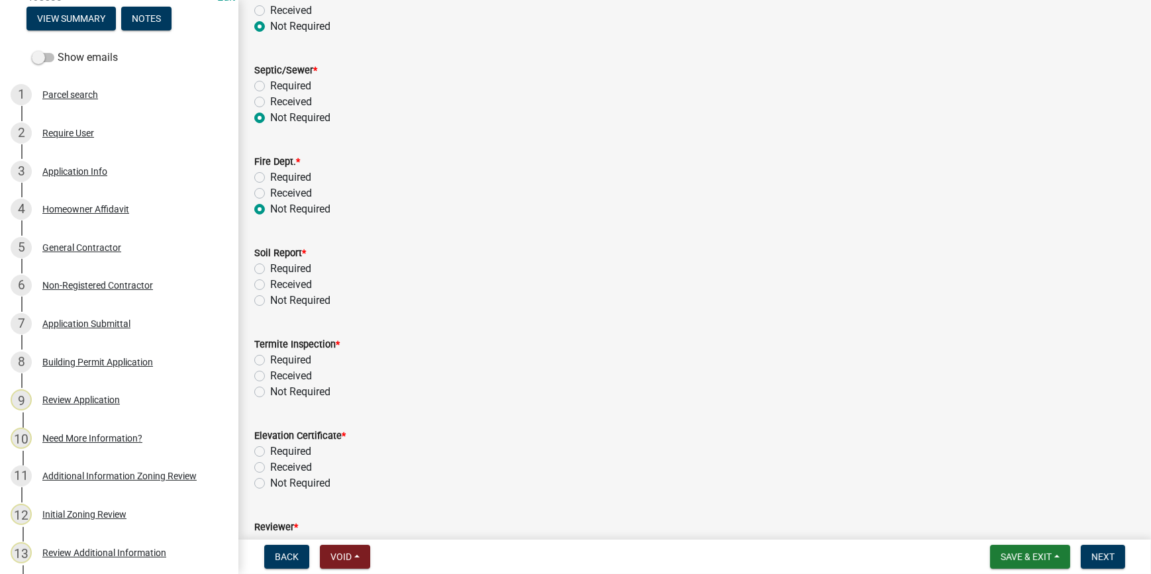
scroll to position [180, 0]
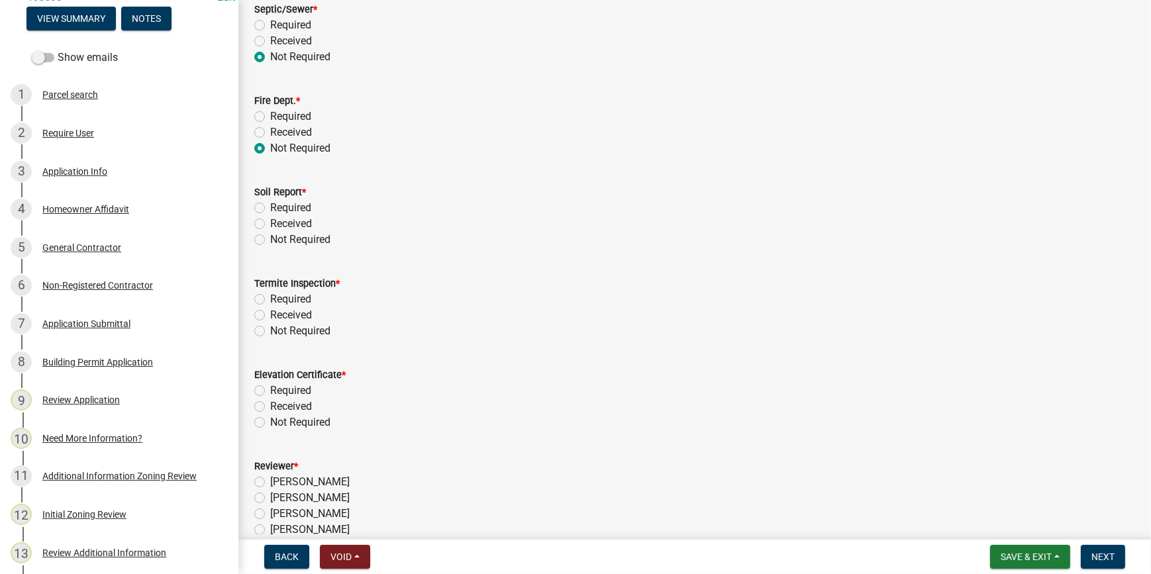
click at [270, 239] on label "Not Required" at bounding box center [300, 240] width 60 height 16
click at [270, 239] on input "Not Required" at bounding box center [274, 236] width 9 height 9
radio input "true"
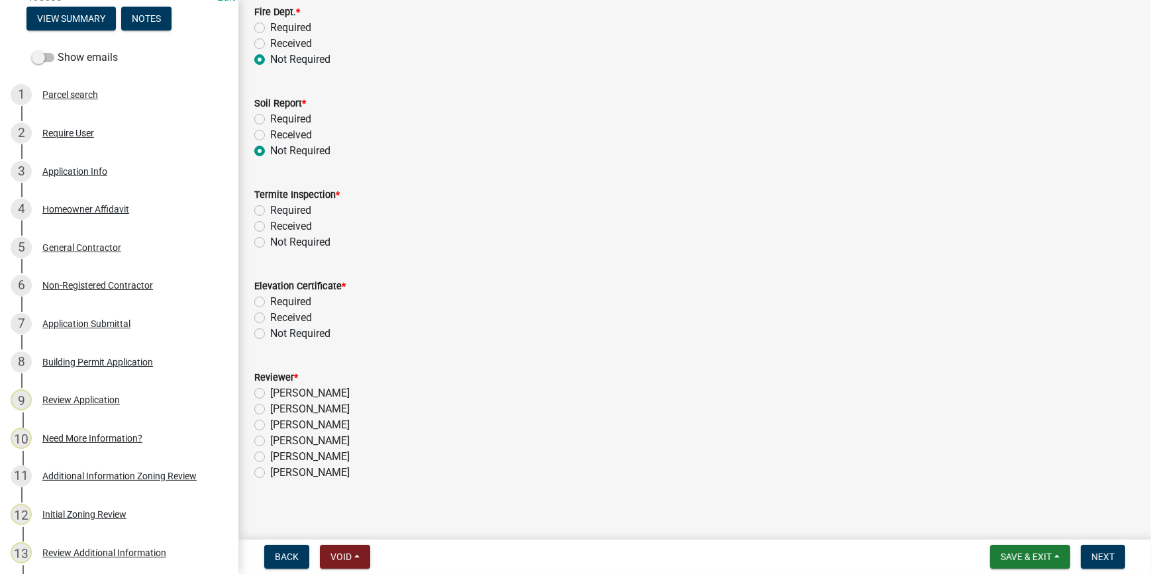
scroll to position [278, 0]
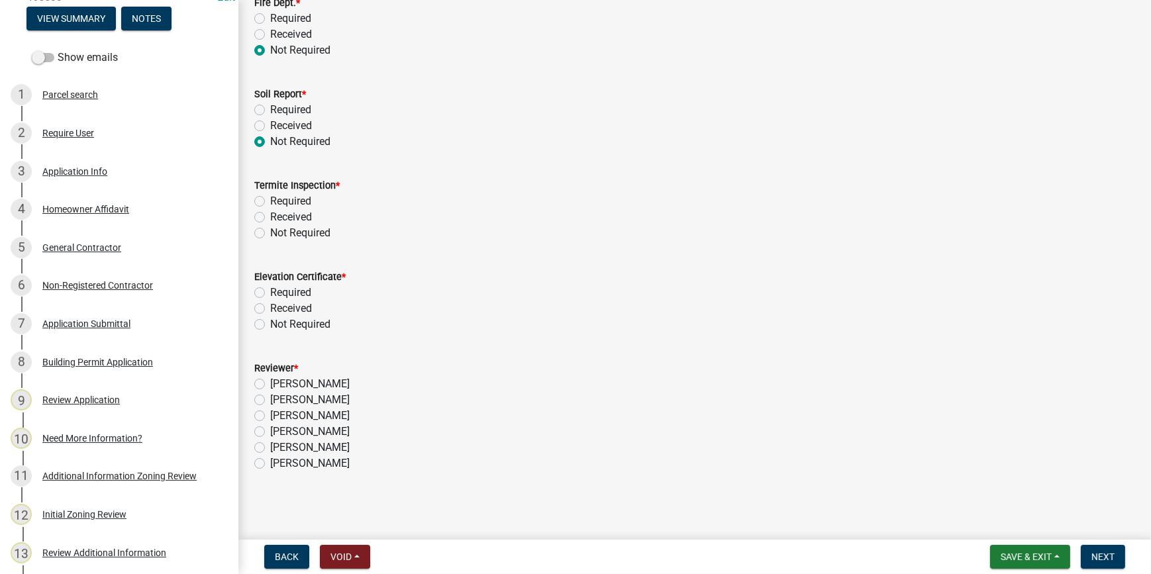
click at [270, 235] on label "Not Required" at bounding box center [300, 233] width 60 height 16
click at [270, 234] on input "Not Required" at bounding box center [274, 229] width 9 height 9
radio input "true"
click at [270, 324] on label "Not Required" at bounding box center [300, 325] width 60 height 16
click at [270, 324] on input "Not Required" at bounding box center [274, 321] width 9 height 9
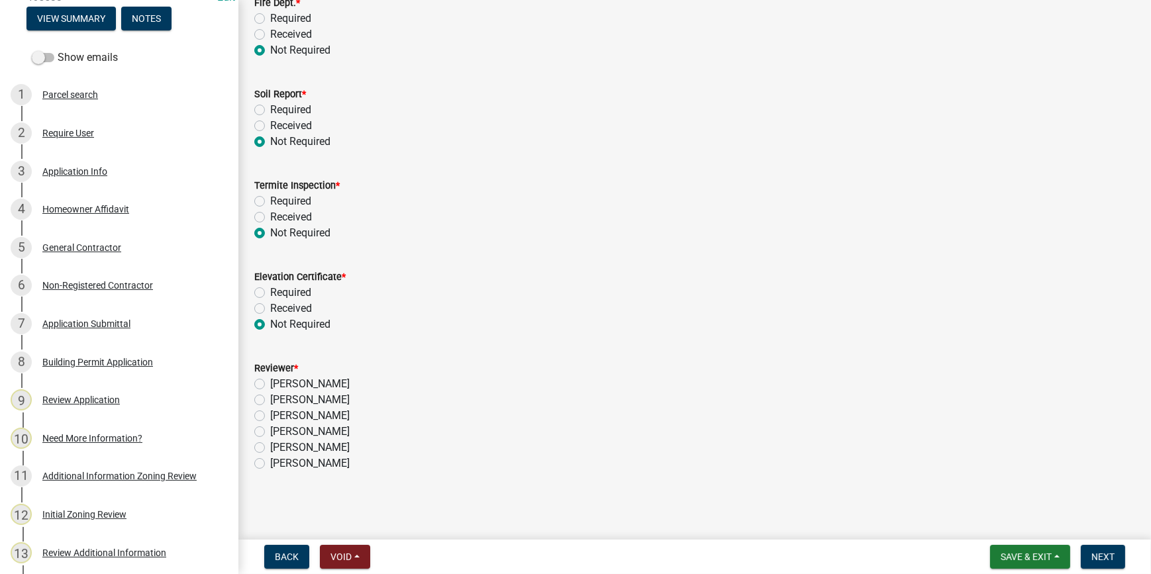
radio input "true"
click at [270, 410] on label "Stephanie Oviedo" at bounding box center [310, 416] width 80 height 16
click at [270, 410] on input "Stephanie Oviedo" at bounding box center [274, 412] width 9 height 9
radio input "true"
click at [270, 417] on label "Stephanie Oviedo" at bounding box center [310, 416] width 80 height 16
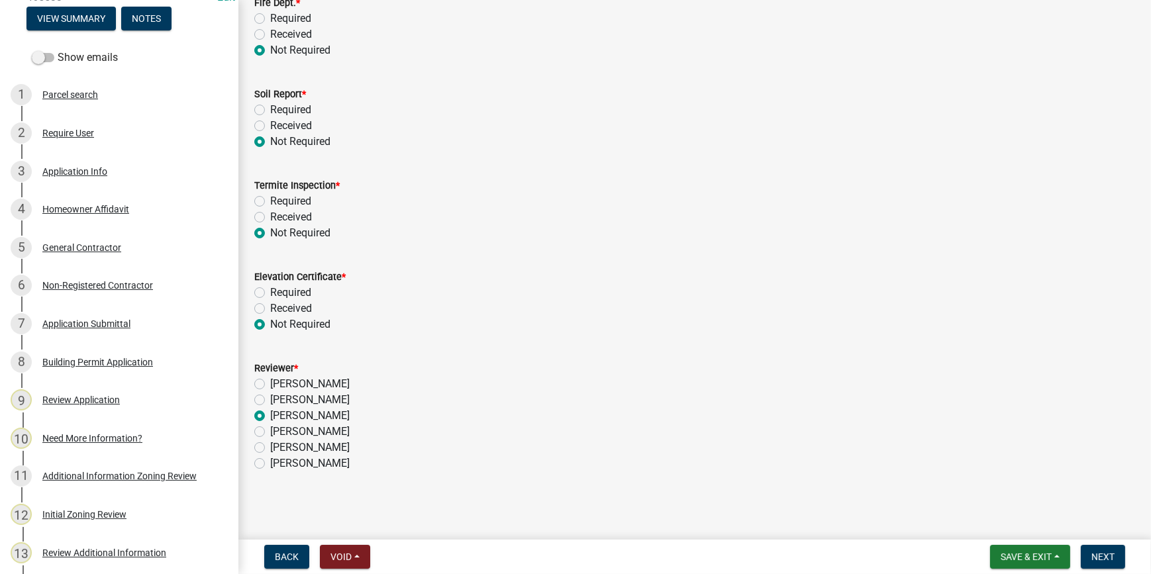
click at [270, 417] on input "Stephanie Oviedo" at bounding box center [274, 412] width 9 height 9
click at [1098, 557] on span "Next" at bounding box center [1103, 557] width 23 height 11
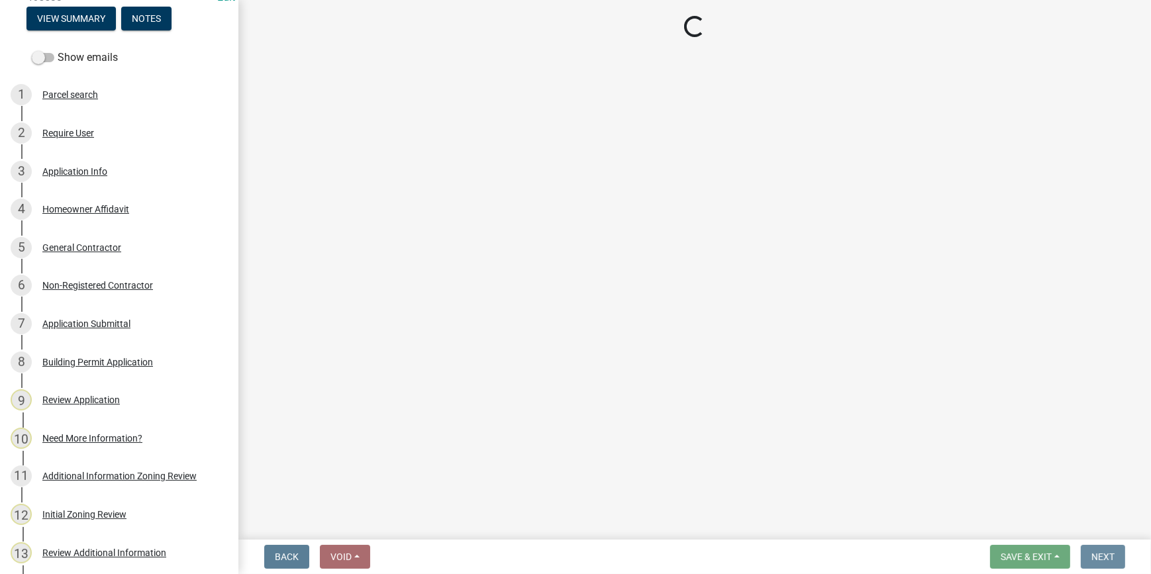
scroll to position [0, 0]
select select "3: 3"
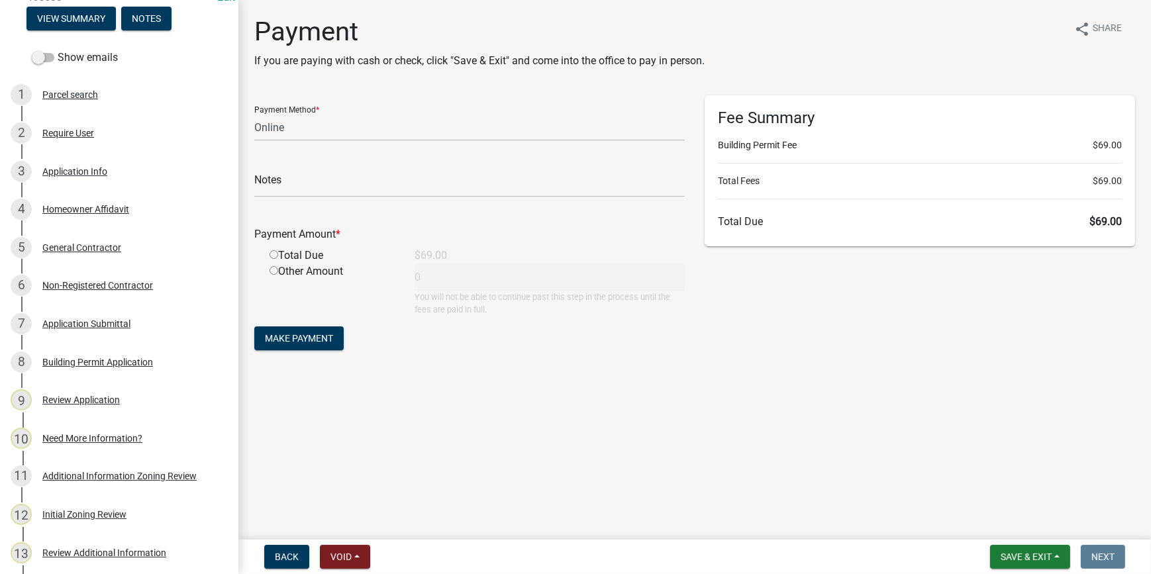
click at [273, 256] on input "radio" at bounding box center [274, 254] width 9 height 9
radio input "true"
type input "69"
click at [306, 131] on select "Credit Card POS Check Cash Online" at bounding box center [469, 127] width 431 height 27
click at [254, 114] on select "Credit Card POS Check Cash Online" at bounding box center [469, 127] width 431 height 27
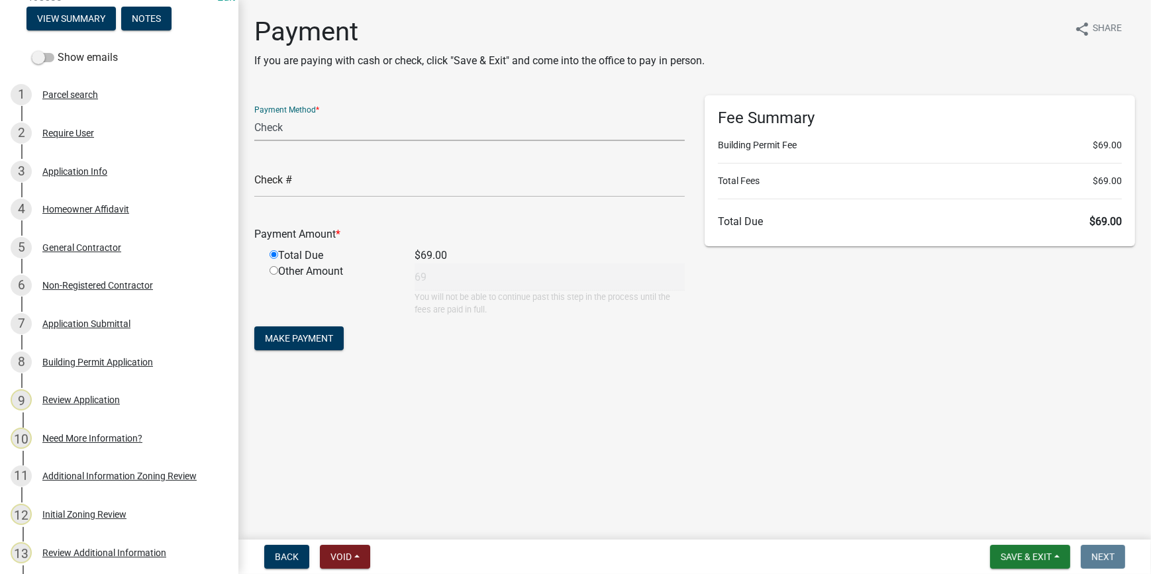
click at [320, 129] on select "Credit Card POS Check Cash Online" at bounding box center [469, 127] width 431 height 27
select select "2: 1"
click at [254, 114] on select "Credit Card POS Check Cash Online" at bounding box center [469, 127] width 431 height 27
click at [298, 339] on span "Make Payment" at bounding box center [299, 338] width 68 height 11
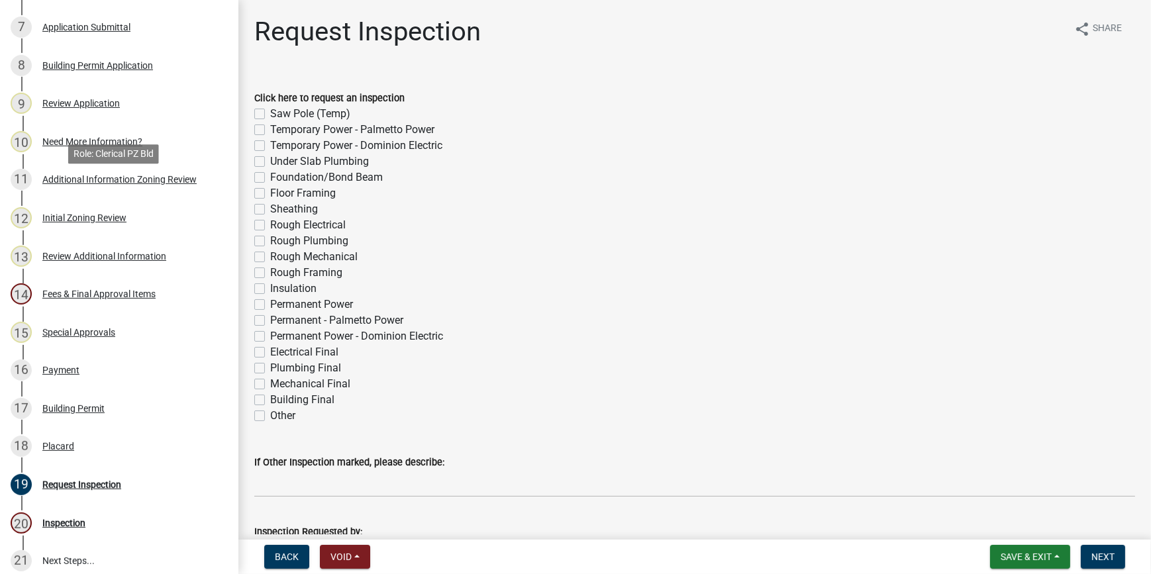
scroll to position [542, 0]
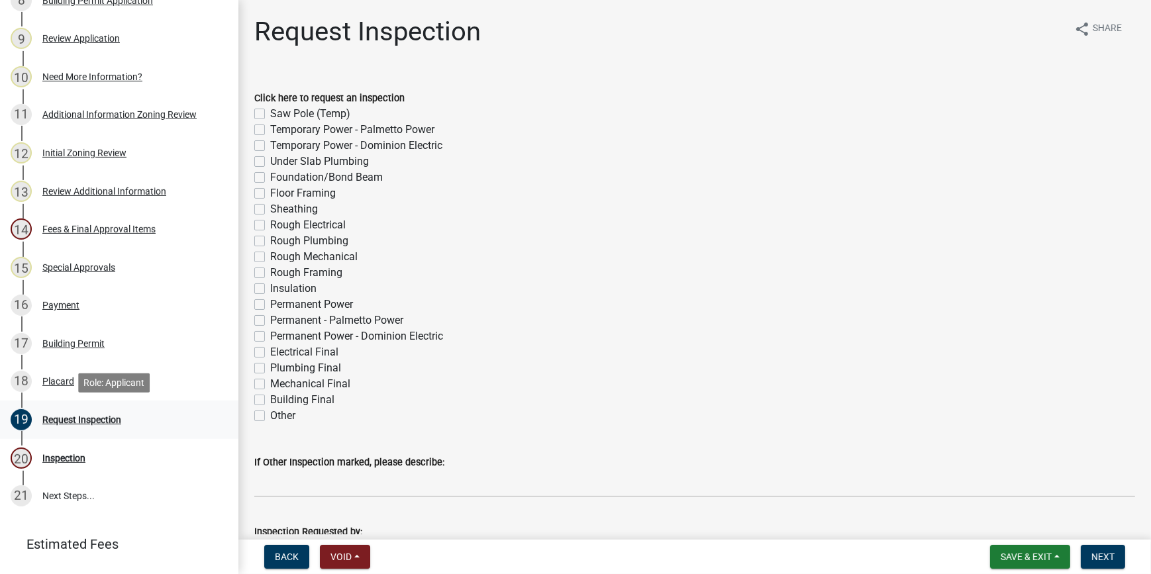
click at [93, 421] on div "Request Inspection" at bounding box center [81, 419] width 79 height 9
click at [270, 352] on label "Electrical Final" at bounding box center [304, 353] width 68 height 16
click at [270, 352] on input "Electrical Final" at bounding box center [274, 349] width 9 height 9
checkbox input "true"
checkbox input "false"
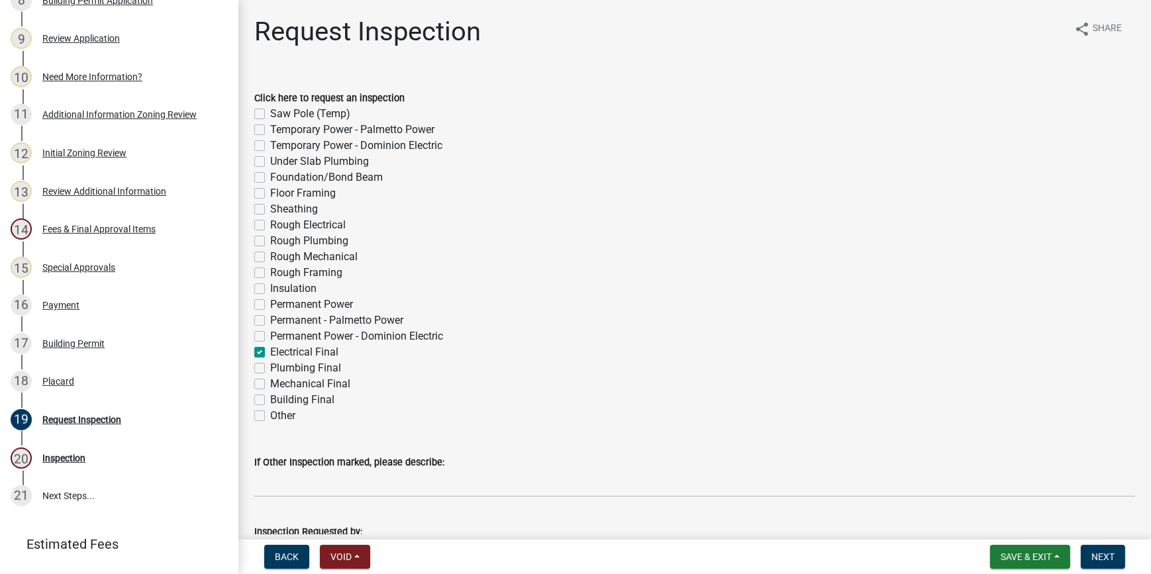
checkbox input "false"
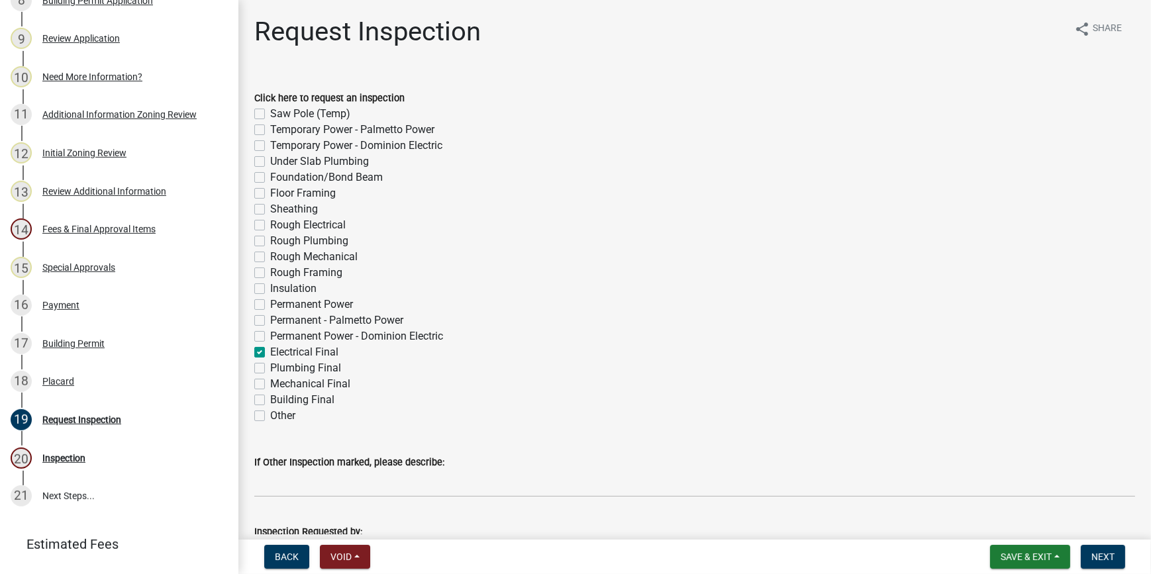
checkbox input "false"
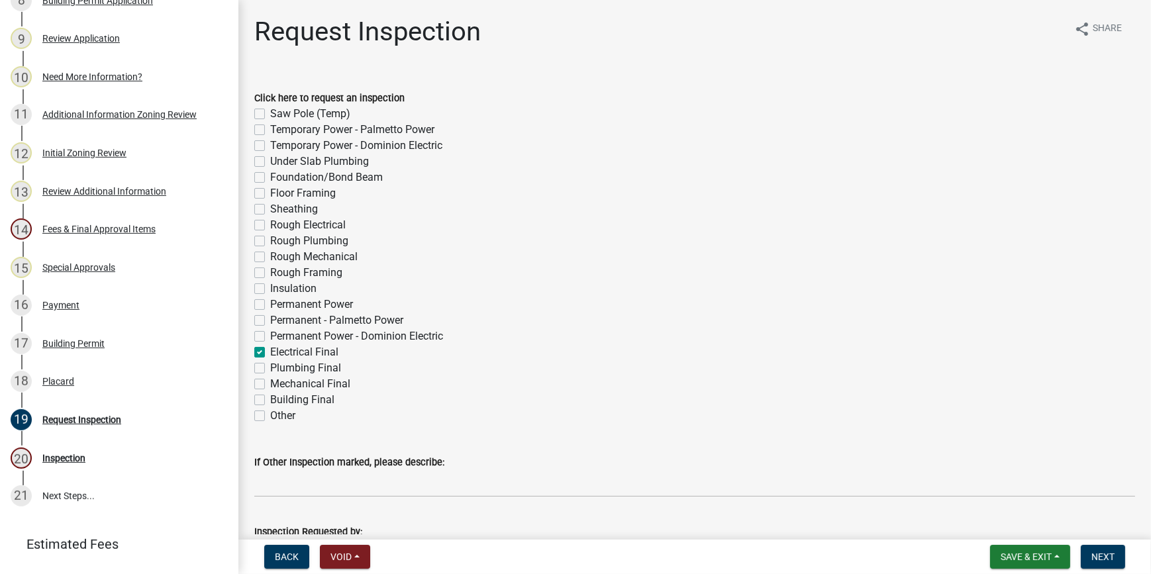
checkbox input "false"
checkbox input "true"
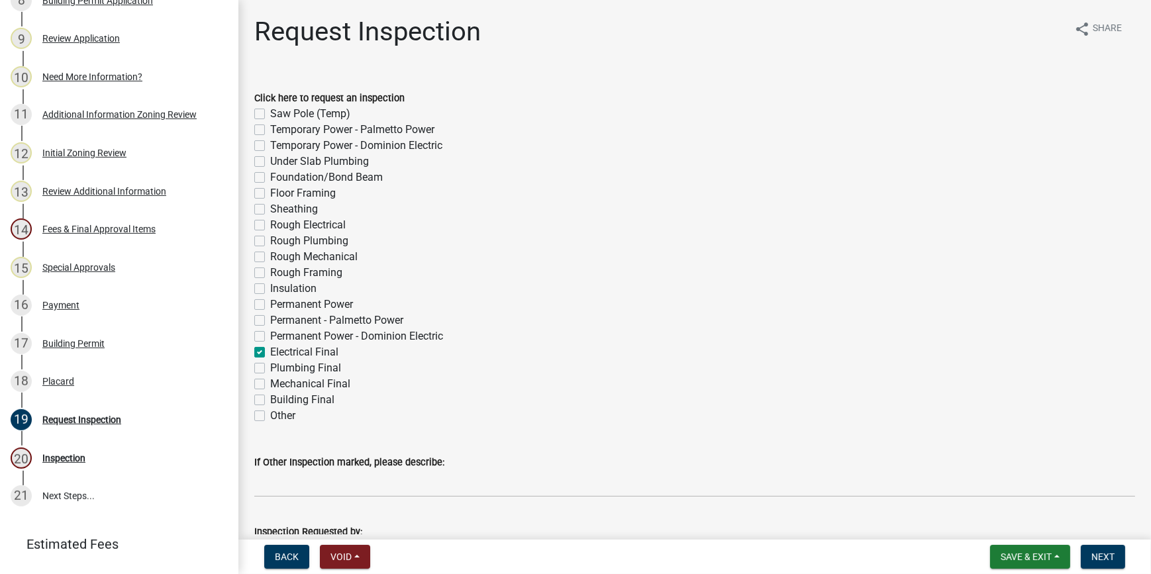
checkbox input "false"
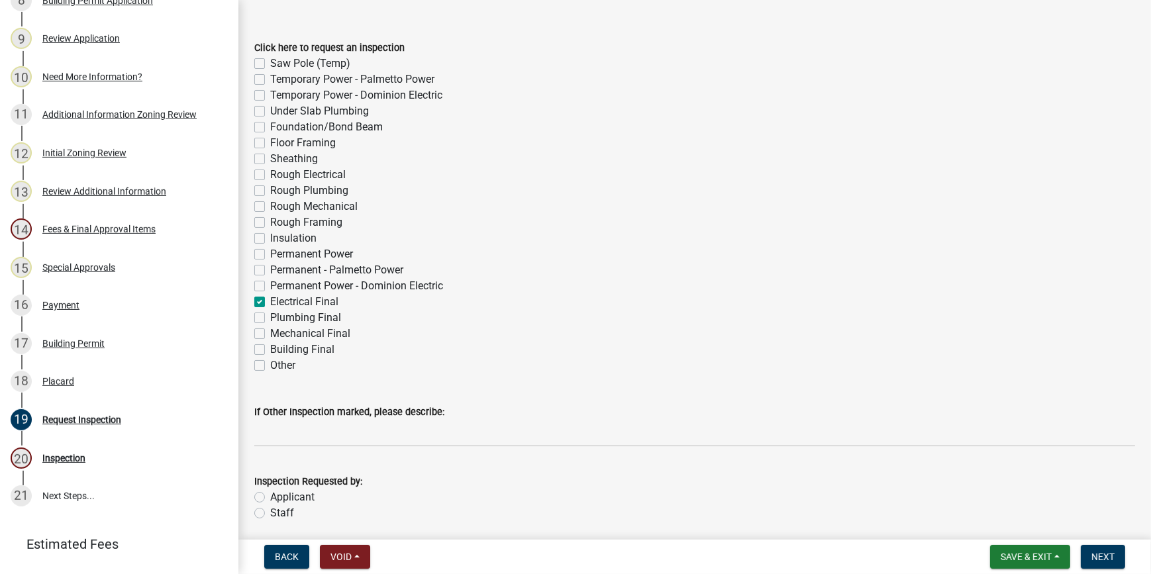
scroll to position [100, 0]
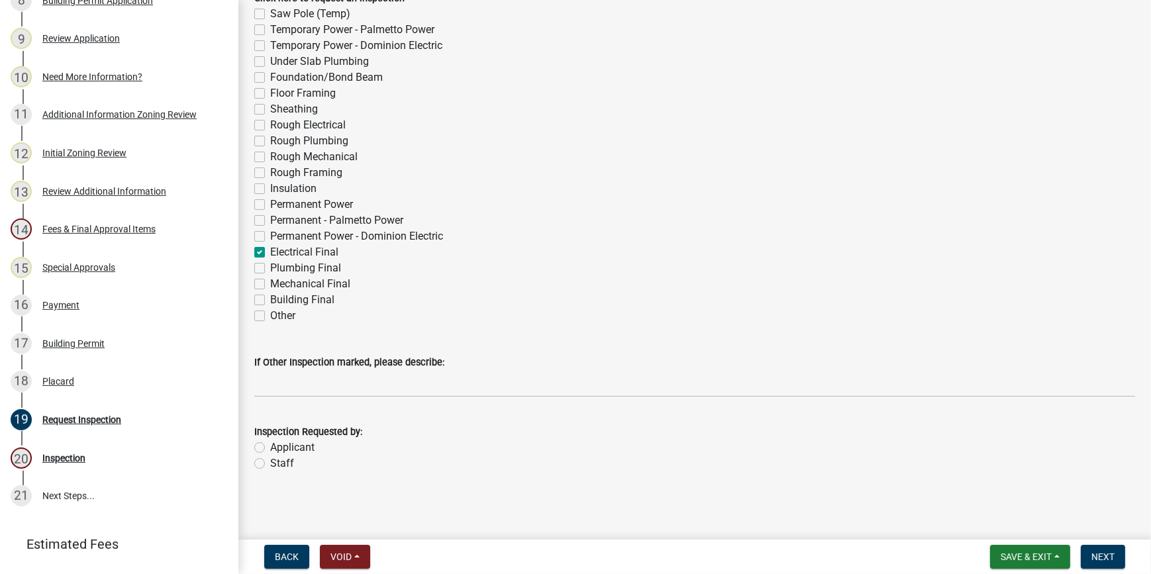
click at [270, 447] on label "Applicant" at bounding box center [292, 448] width 44 height 16
click at [270, 447] on input "Applicant" at bounding box center [274, 444] width 9 height 9
radio input "true"
click at [1102, 554] on span "Next" at bounding box center [1103, 557] width 23 height 11
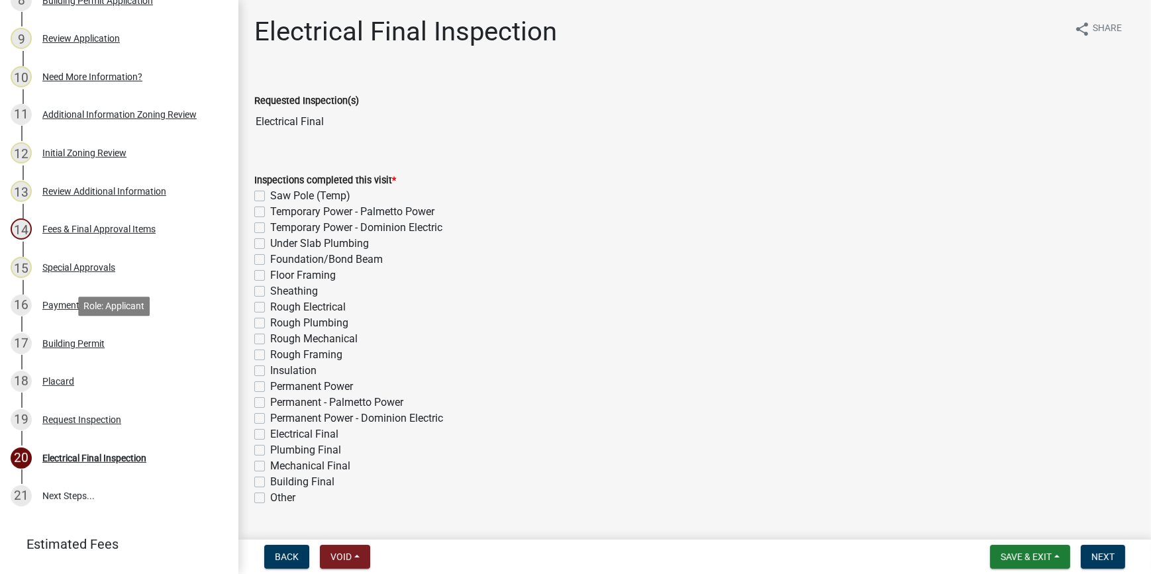
click at [72, 347] on div "Building Permit" at bounding box center [73, 343] width 62 height 9
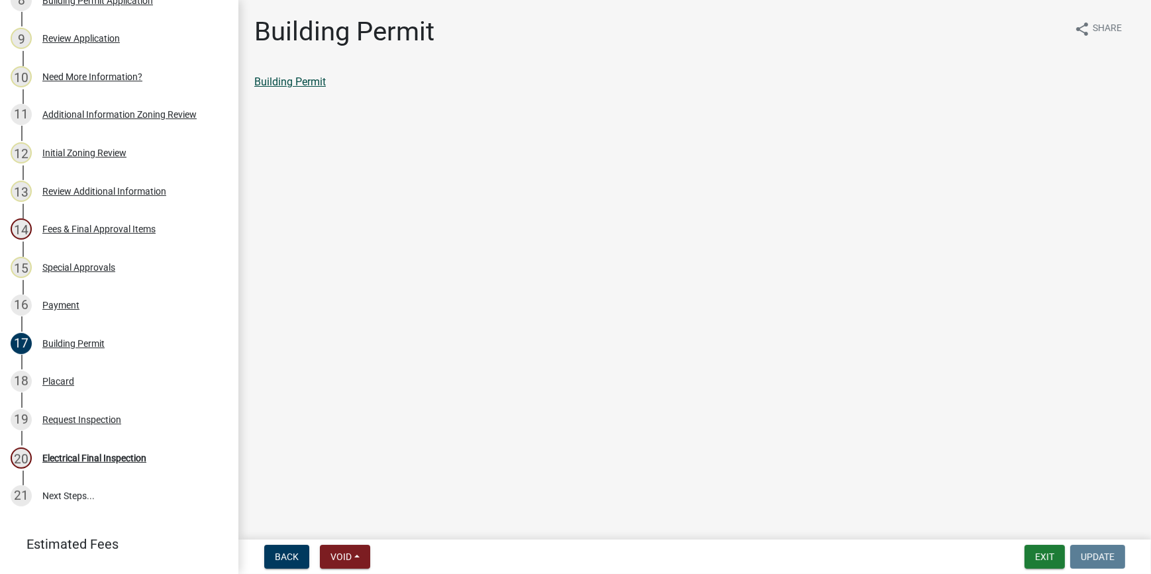
click at [311, 85] on link "Building Permit" at bounding box center [290, 82] width 72 height 13
click at [66, 377] on div "Placard" at bounding box center [58, 381] width 32 height 9
click at [278, 85] on link "Placard" at bounding box center [272, 82] width 36 height 13
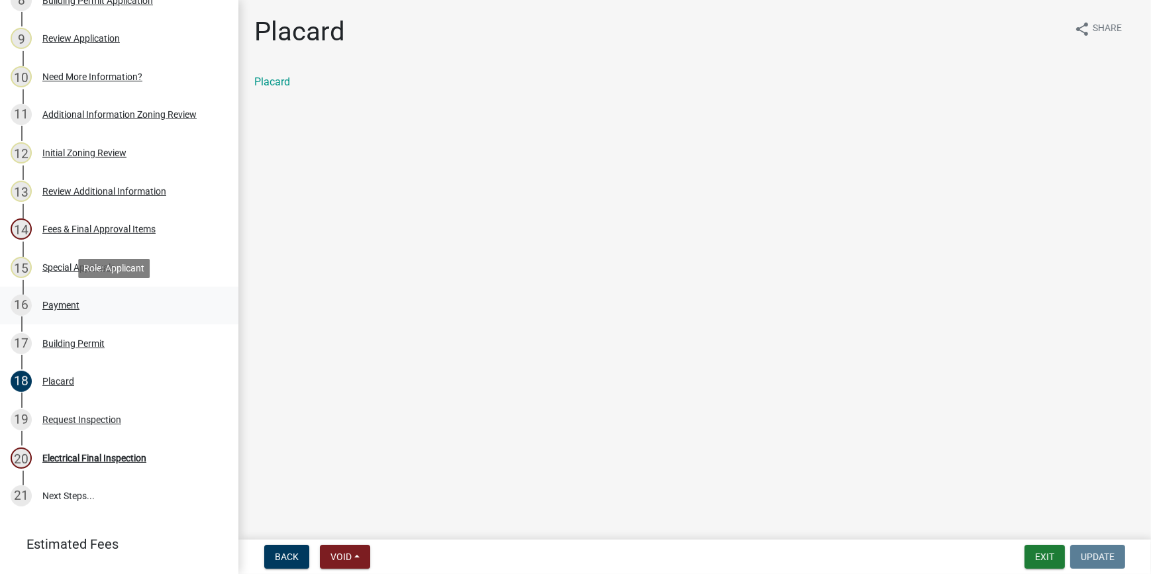
click at [70, 307] on div "Payment" at bounding box center [60, 305] width 37 height 9
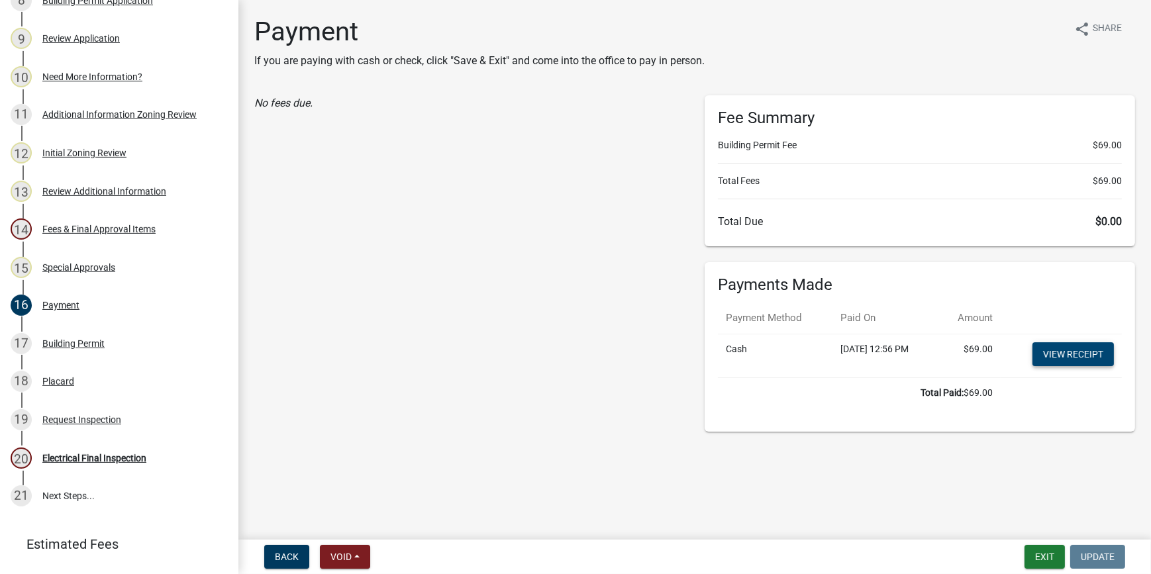
click at [1059, 354] on link "View receipt" at bounding box center [1073, 355] width 81 height 24
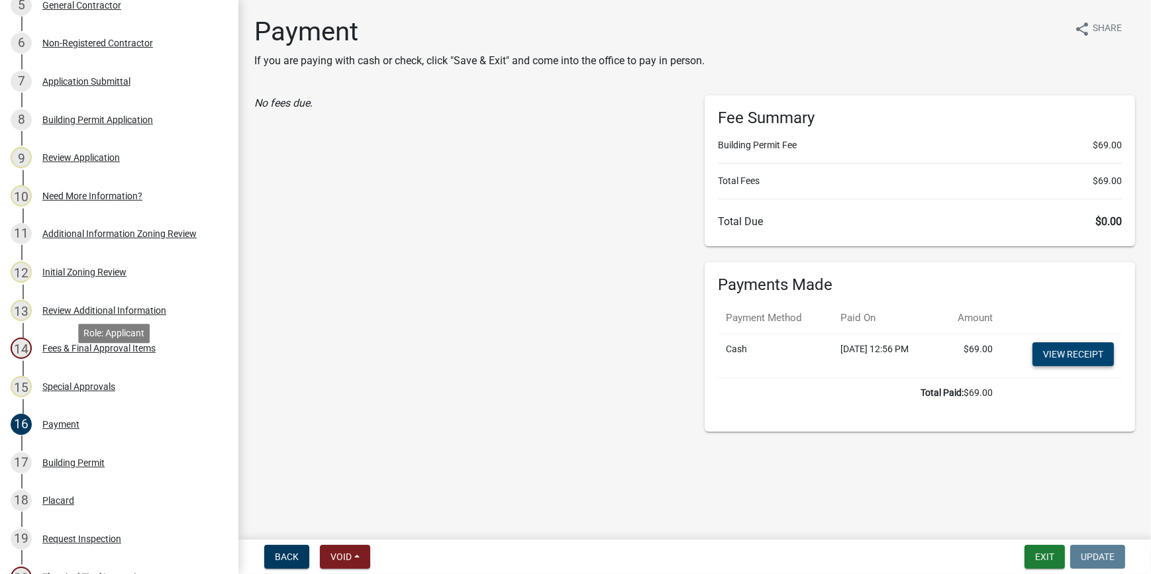
scroll to position [602, 0]
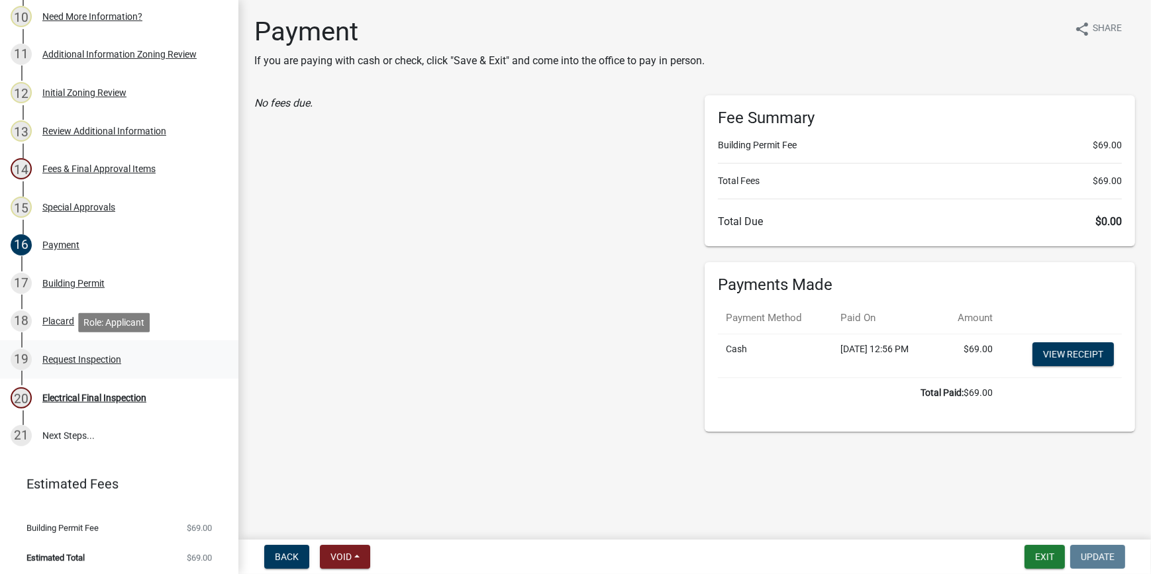
click at [94, 361] on div "Request Inspection" at bounding box center [81, 359] width 79 height 9
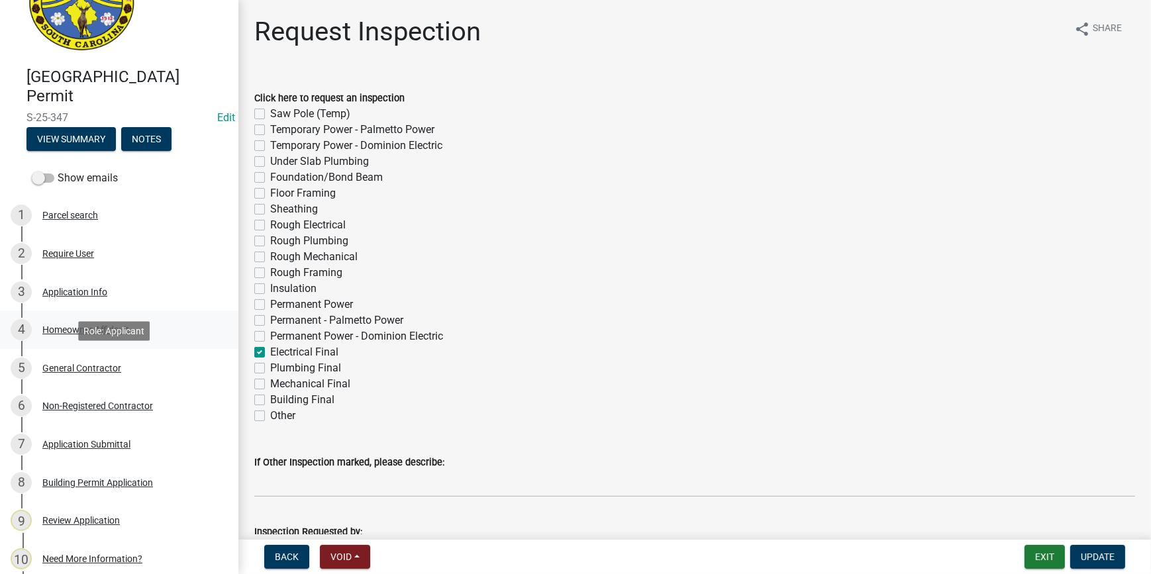
scroll to position [0, 0]
